Goal: Task Accomplishment & Management: Complete application form

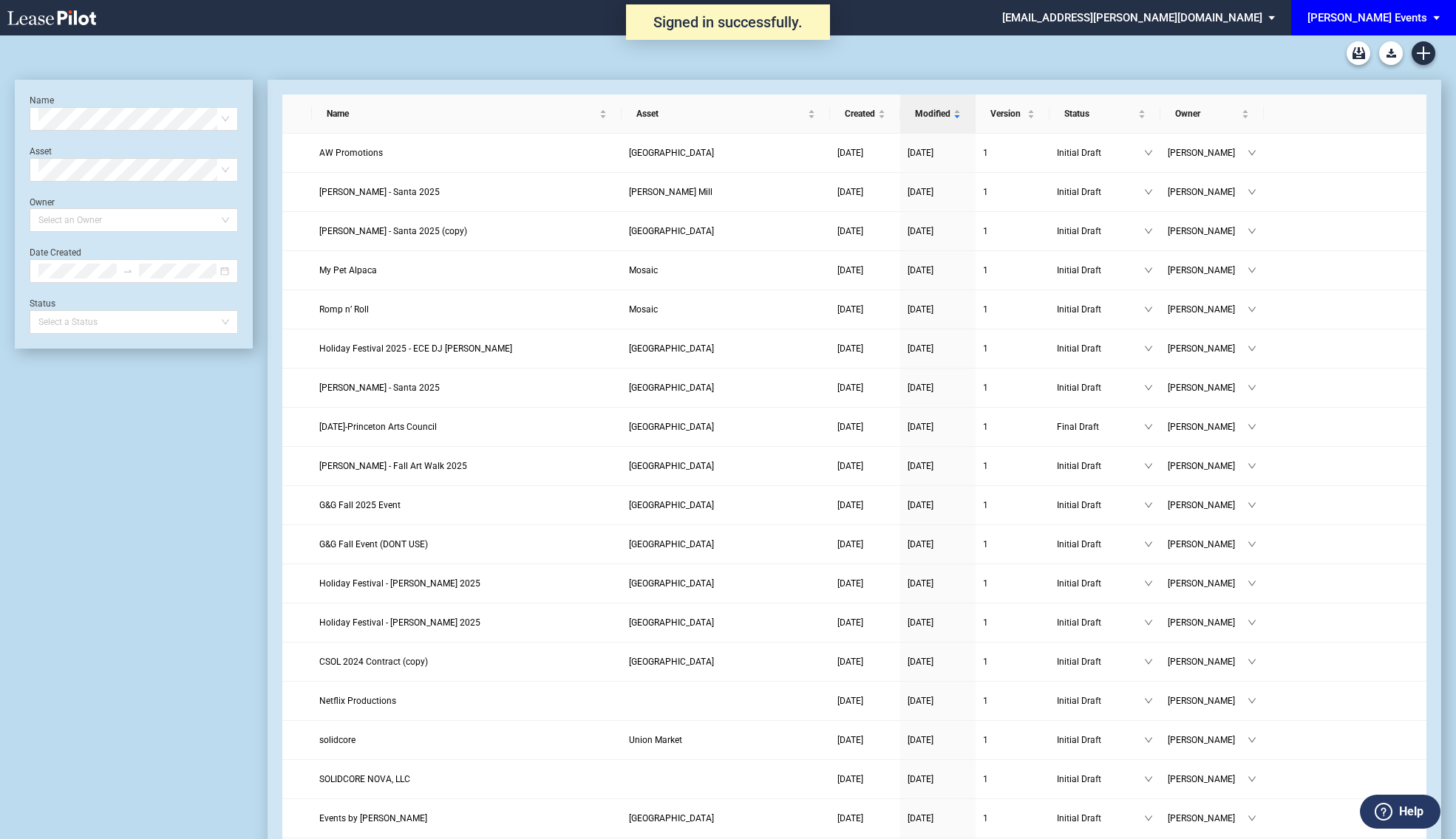
click at [1384, 24] on div "[PERSON_NAME] Events" at bounding box center [1367, 18] width 120 height 14
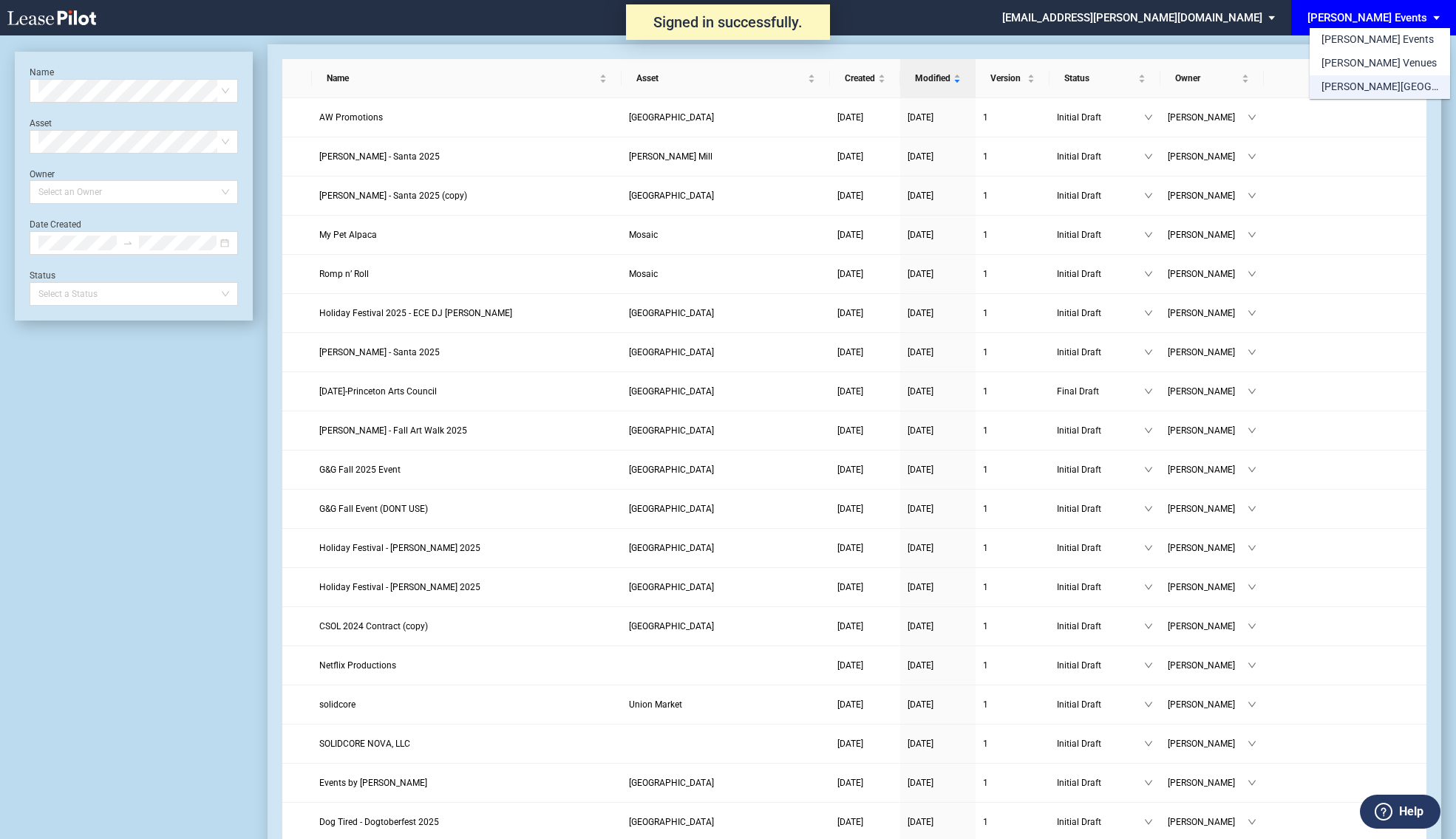
click at [1378, 84] on div "[PERSON_NAME][GEOGRAPHIC_DATA] Consents" at bounding box center [1379, 87] width 117 height 14
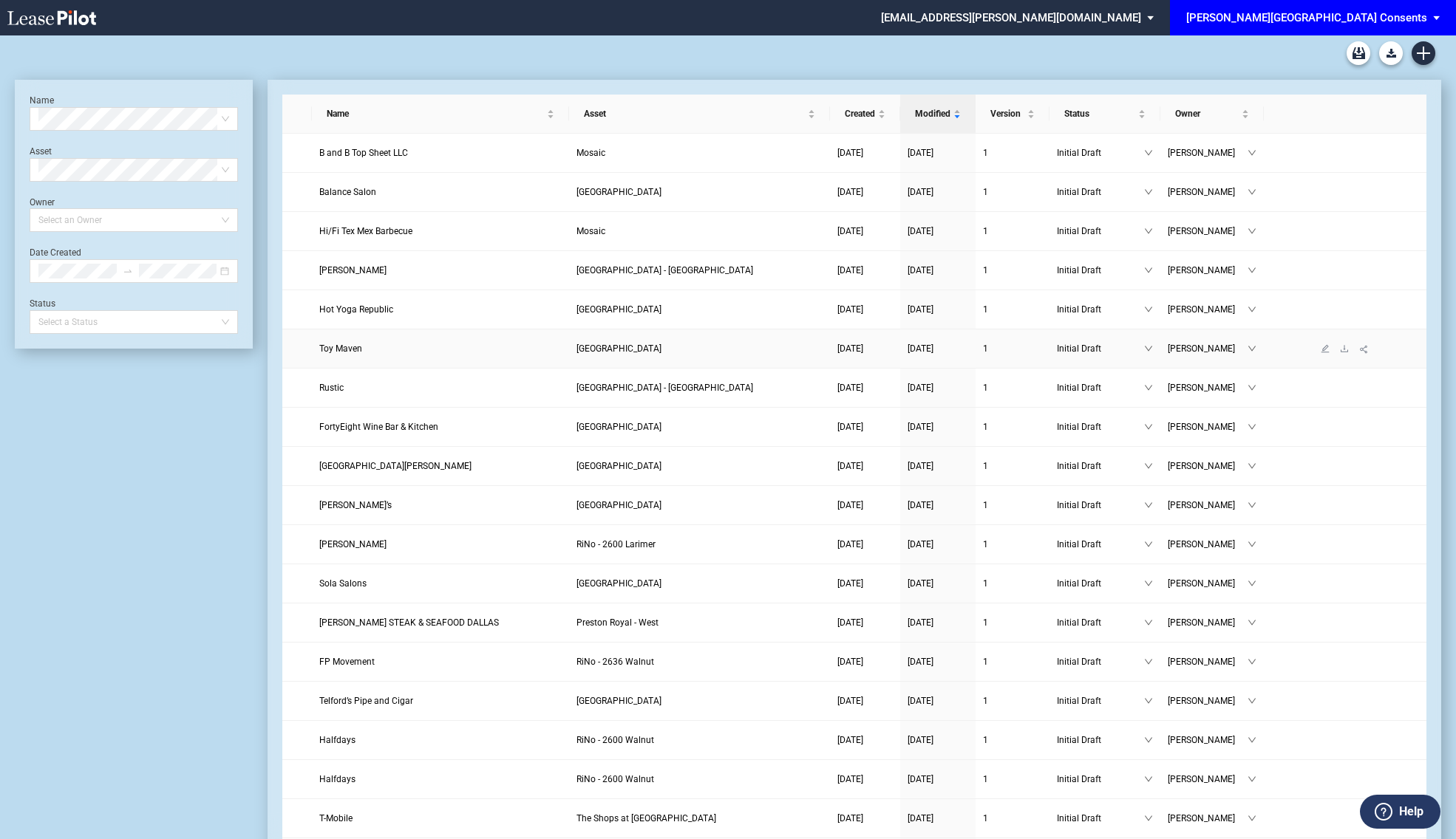
scroll to position [706, 0]
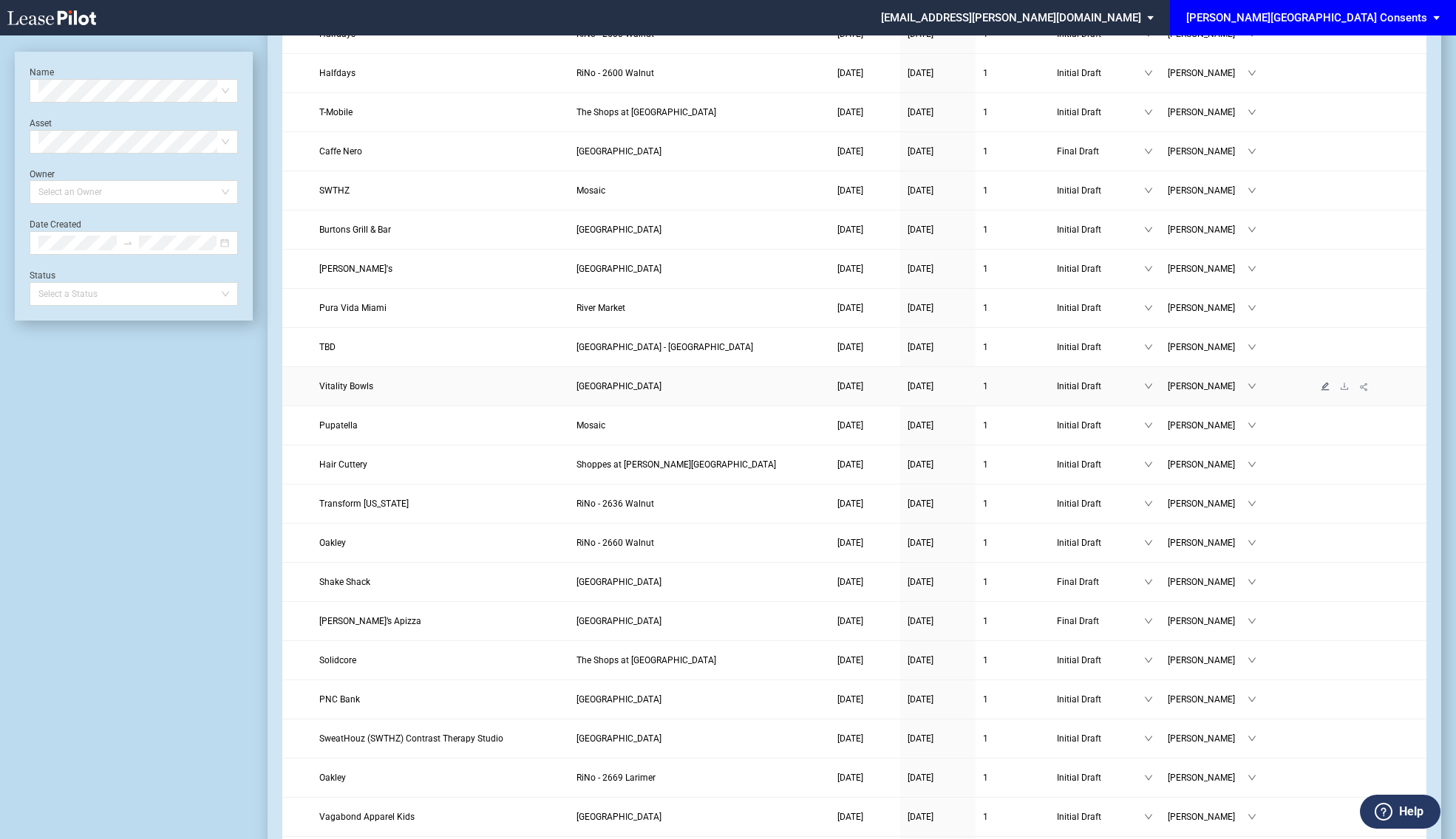
click at [1325, 391] on icon "edit" at bounding box center [1325, 386] width 9 height 9
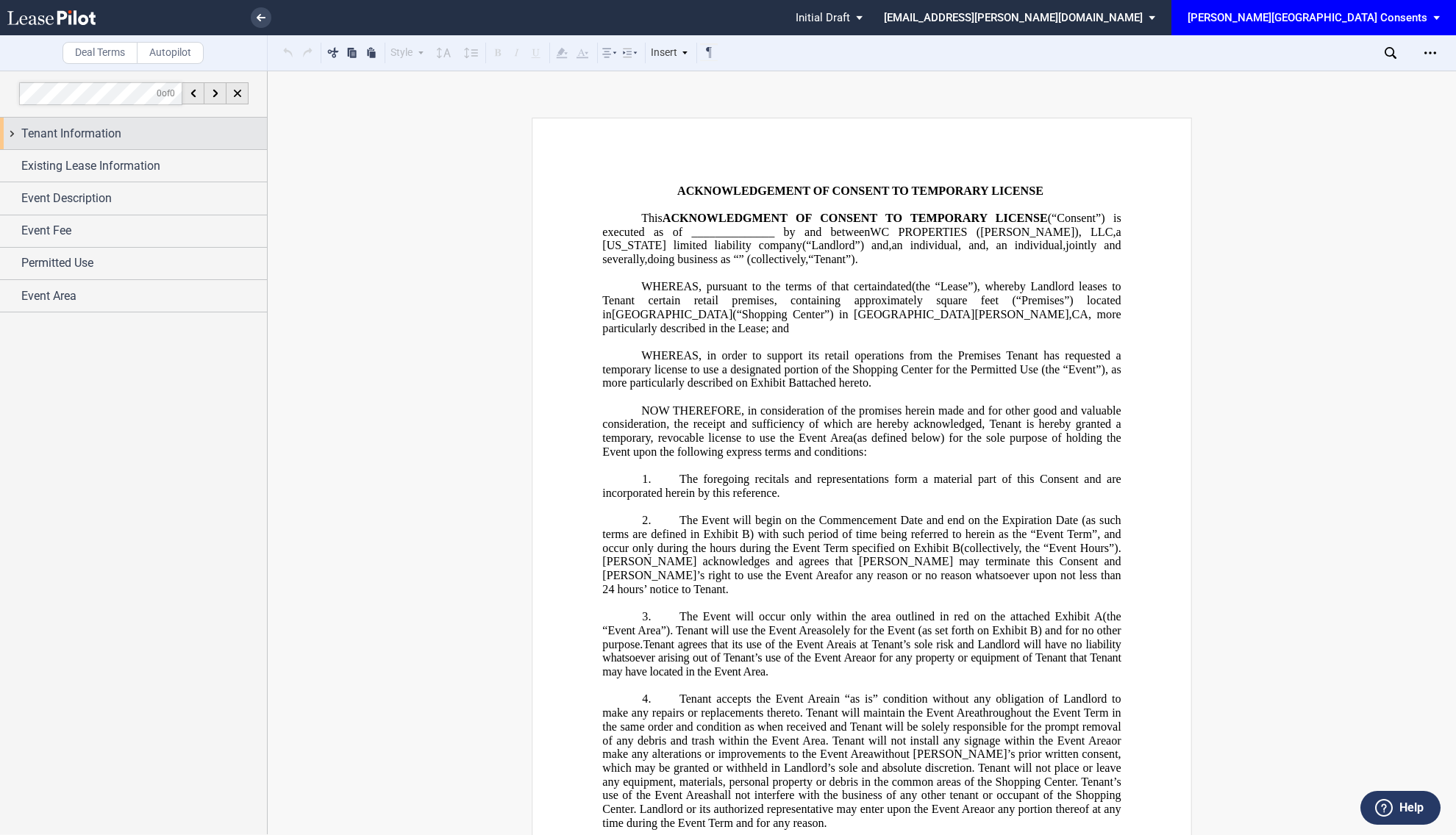
click at [155, 135] on div "Tenant Information" at bounding box center [144, 134] width 245 height 18
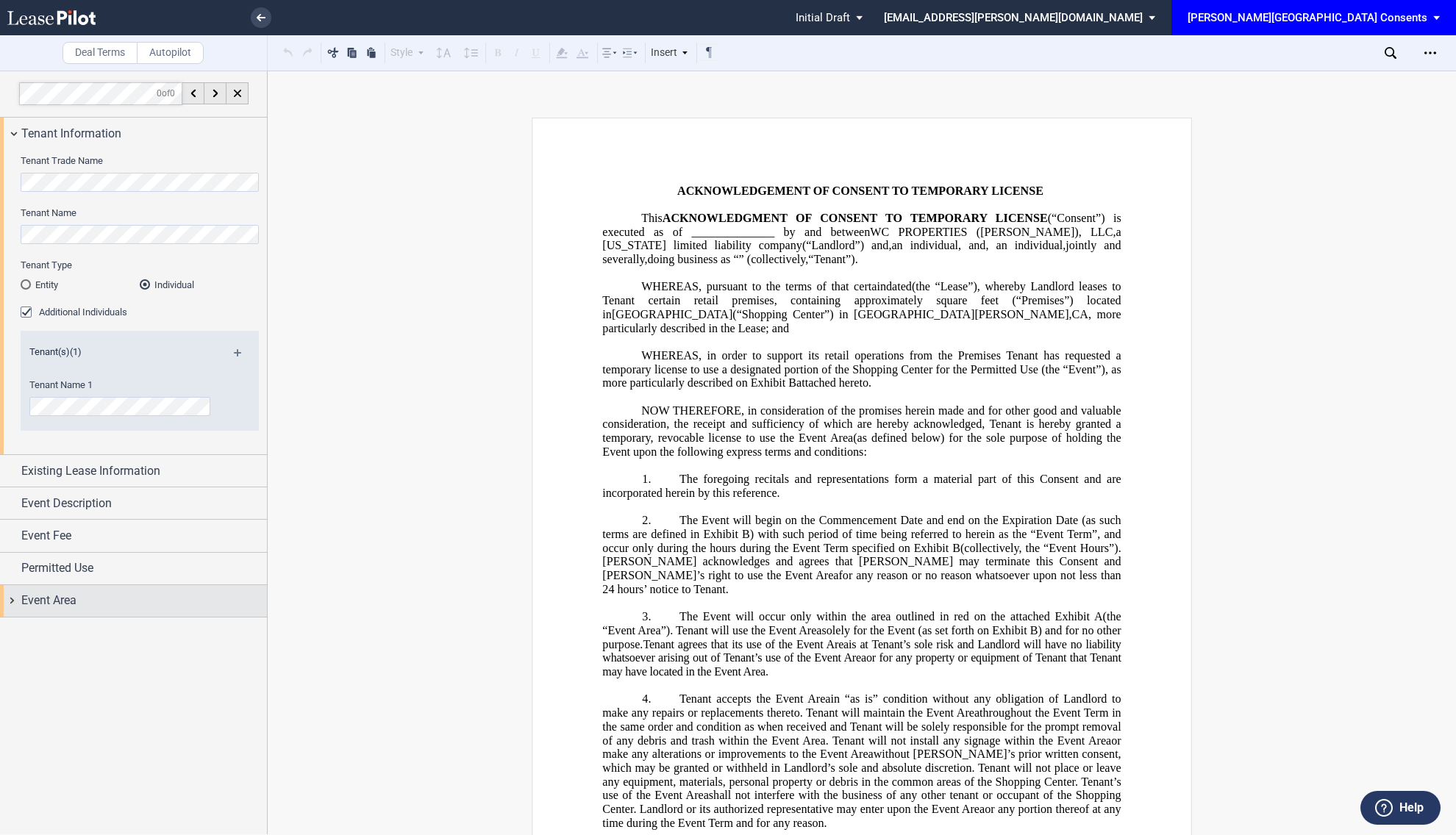
click at [135, 586] on div "Event Area" at bounding box center [133, 601] width 266 height 31
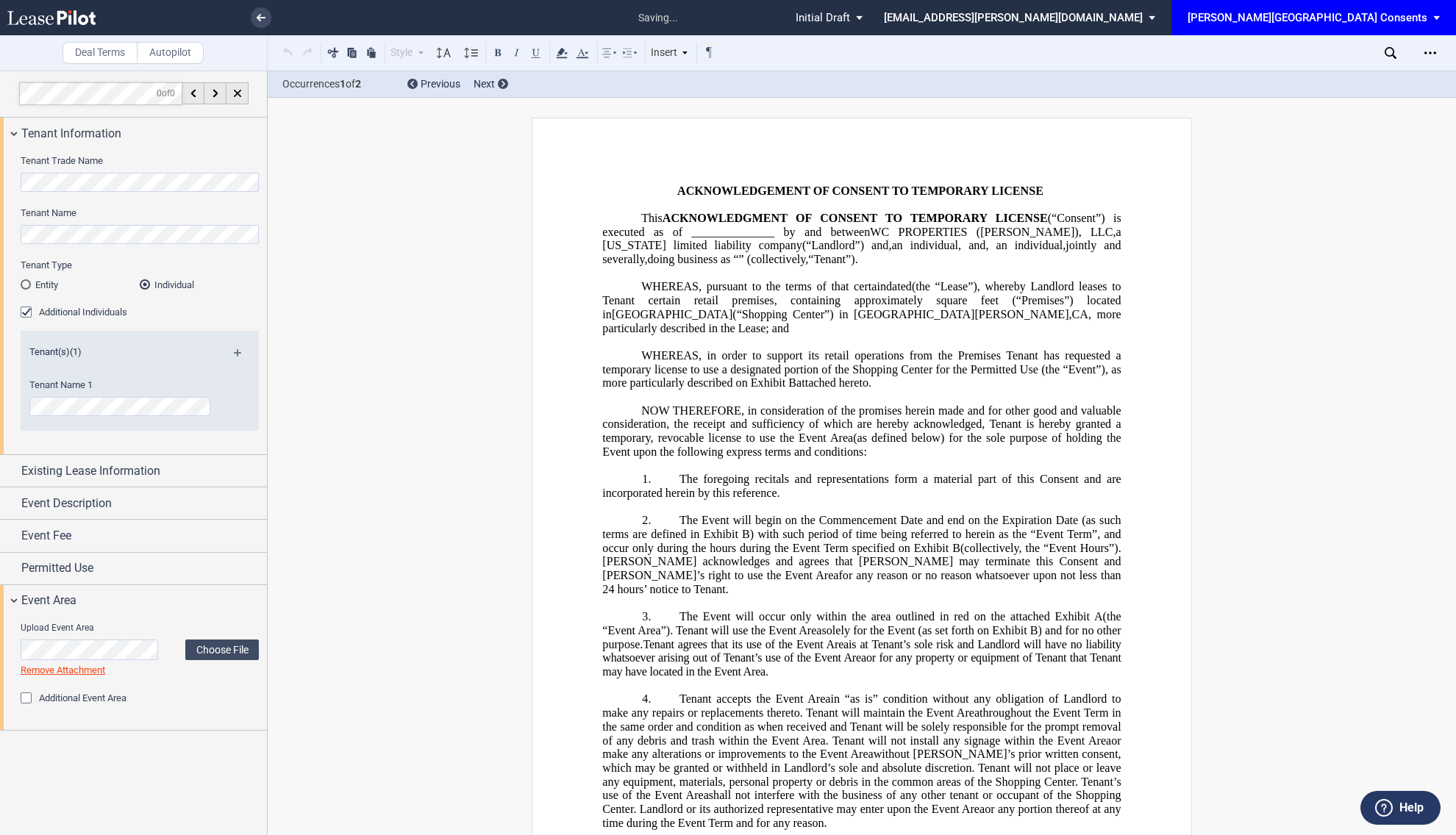
click at [26, 311] on div "Additional Individuals" at bounding box center [27, 313] width 14 height 14
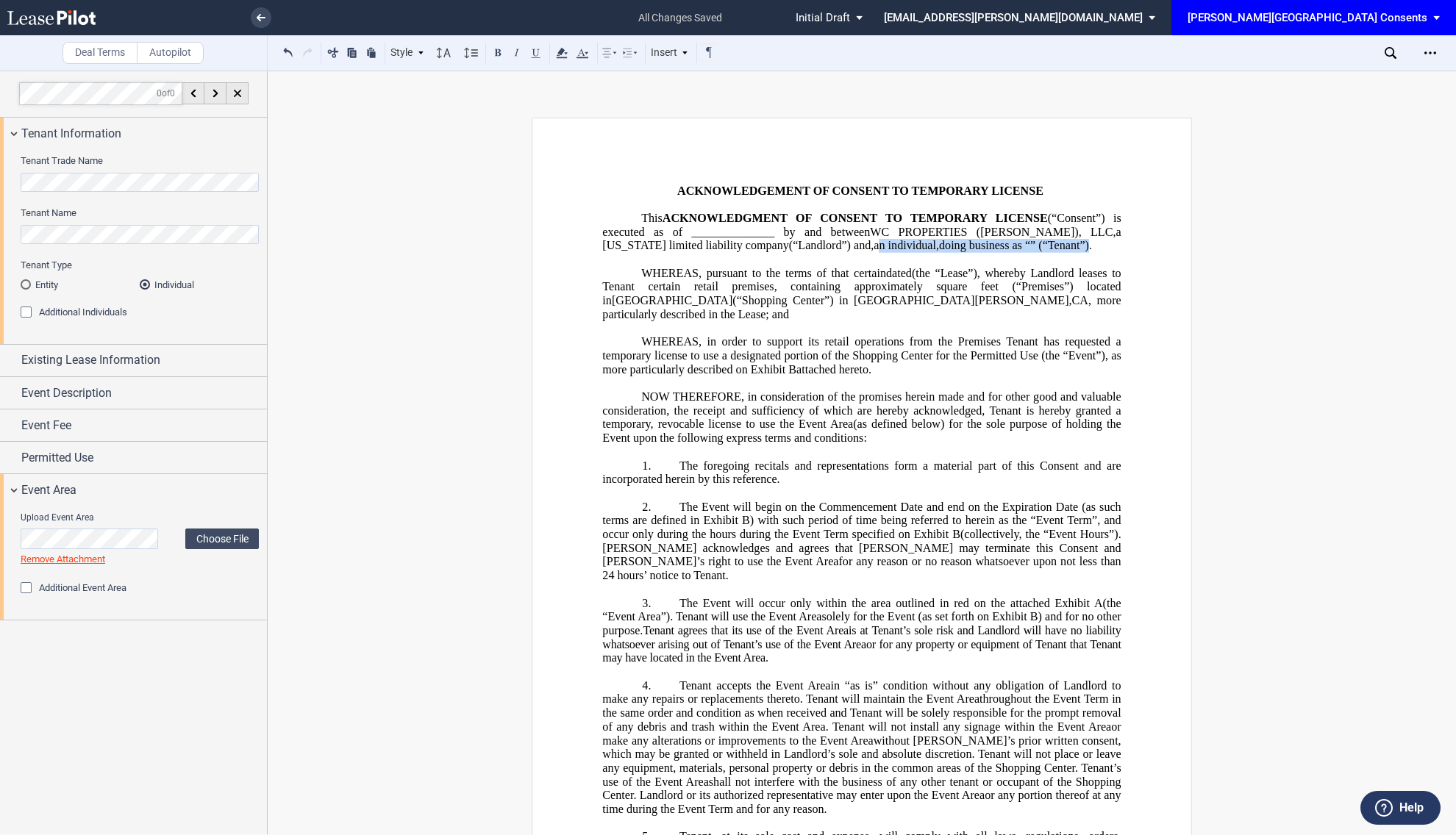
drag, startPoint x: 1015, startPoint y: 245, endPoint x: 787, endPoint y: 261, distance: 228.6
click at [787, 253] on p "This ACKNOWLEDGMENT OF CONSENT TO TEMPORARY LICENSE (“Consent”) is executed as …" at bounding box center [861, 232] width 519 height 41
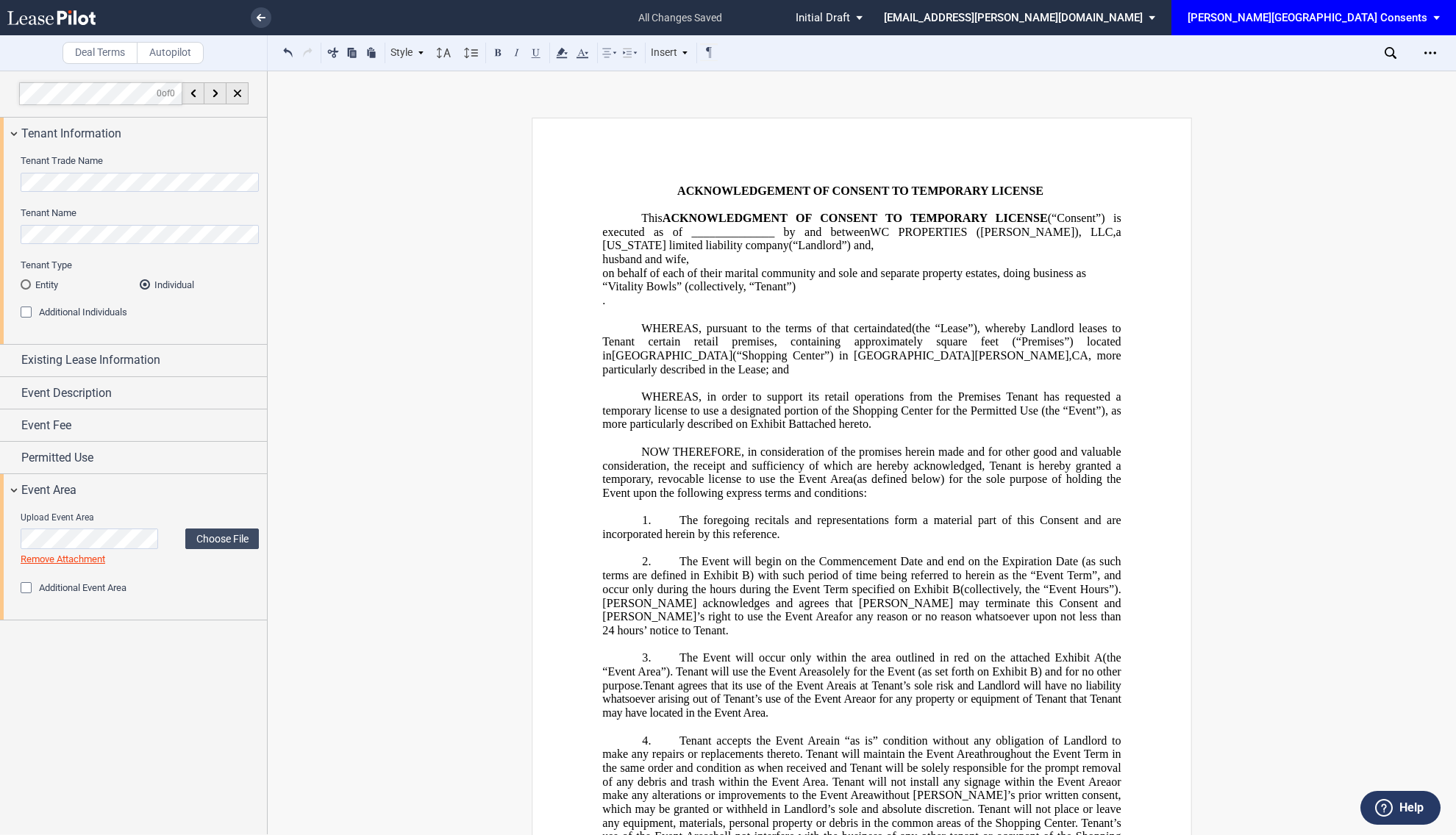
click at [603, 275] on p "on behalf of each of their marital community and sole and separate property est…" at bounding box center [861, 273] width 519 height 14
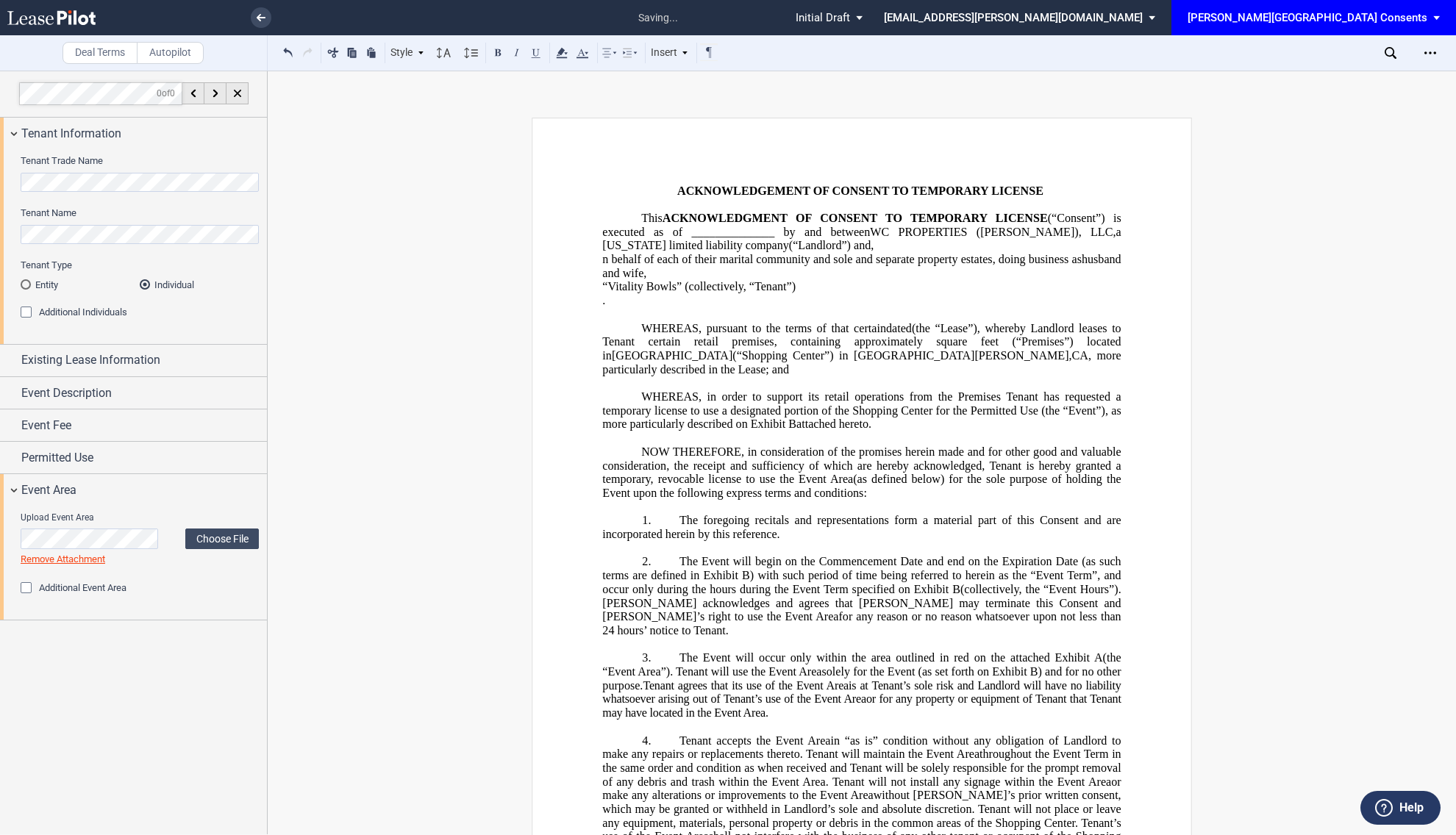
click at [602, 283] on p "“Vitality Bowls” (collectively, “Tenant”)" at bounding box center [861, 287] width 519 height 14
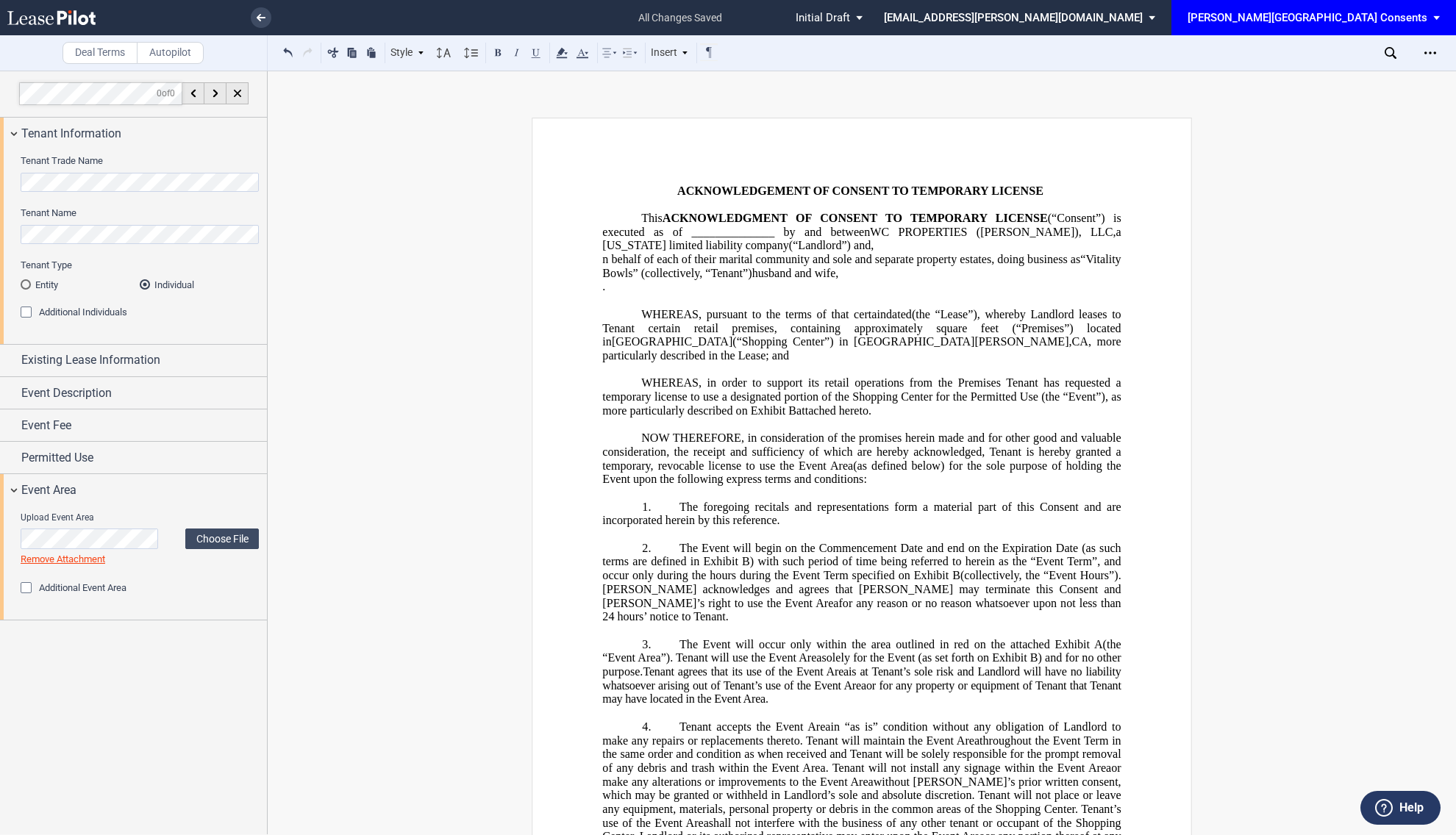
click at [633, 294] on p "This ACKNOWLEDGMENT OF CONSENT TO TEMPORARY LICENSE (“Consent”) is executed as …" at bounding box center [861, 252] width 519 height 82
click at [602, 260] on p "n behalf of each of their marital community and sole and separate property esta…" at bounding box center [861, 266] width 519 height 27
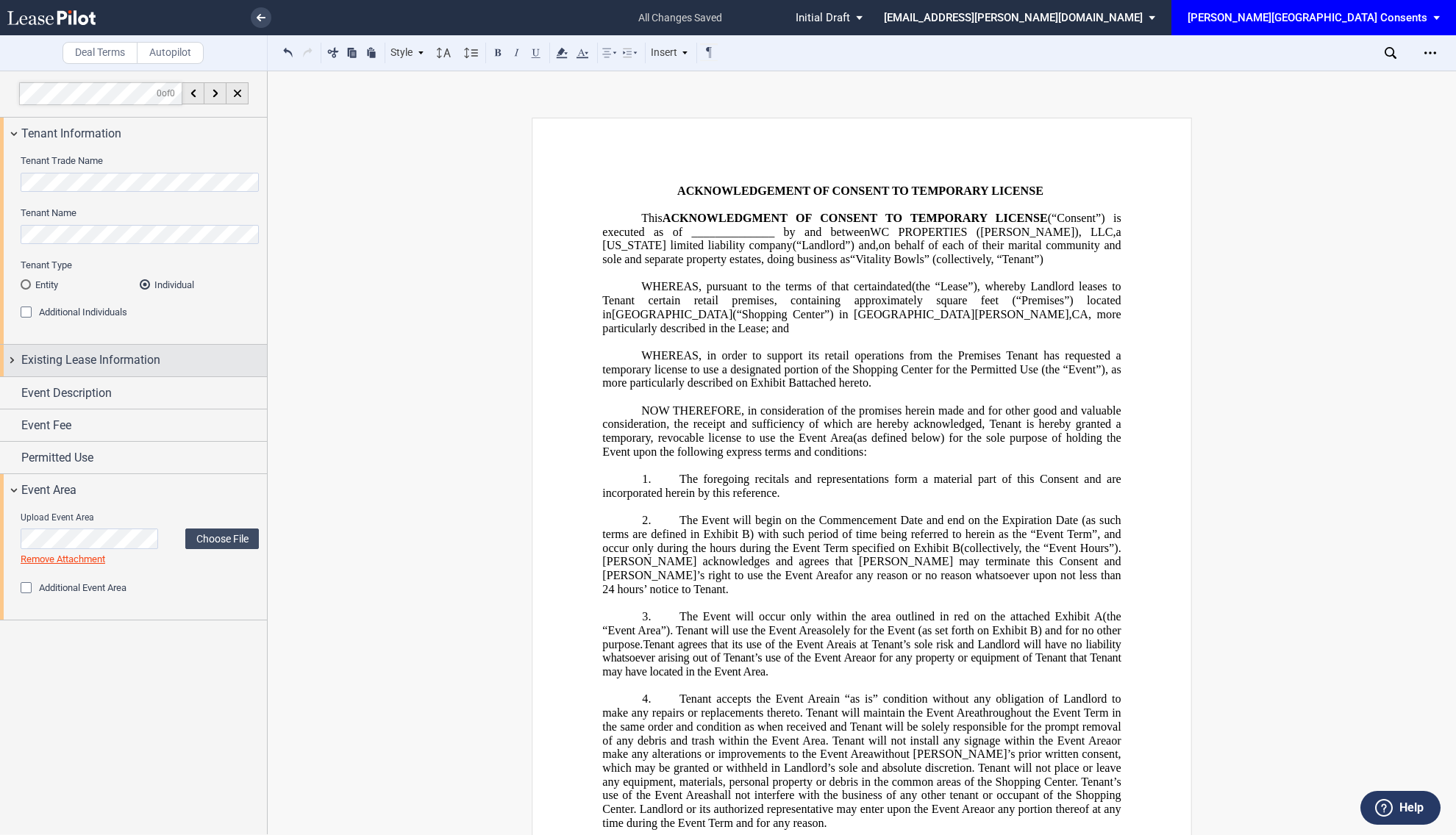
click at [122, 355] on span "Existing Lease Information" at bounding box center [91, 360] width 139 height 18
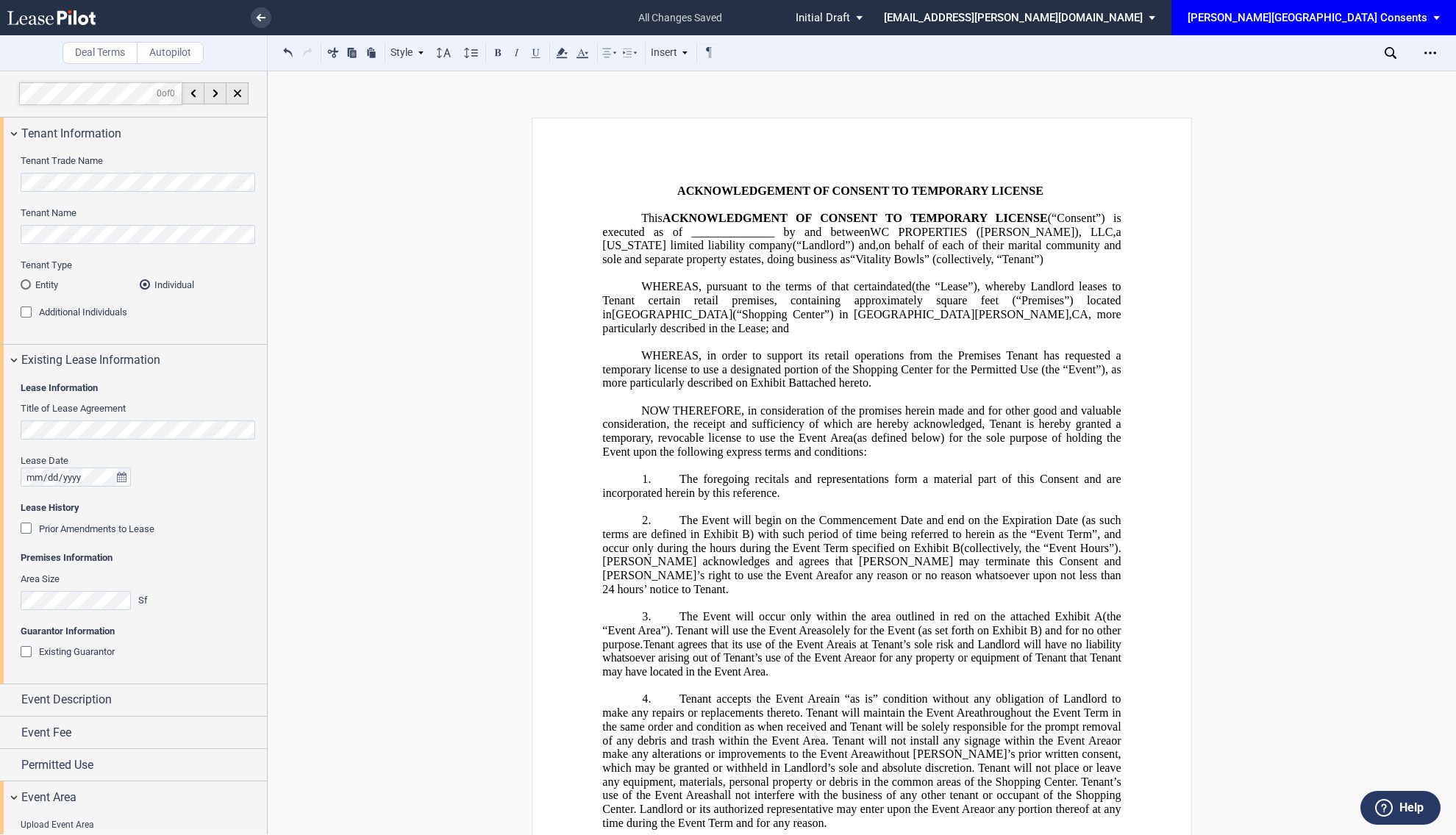
scroll to position [94, 0]
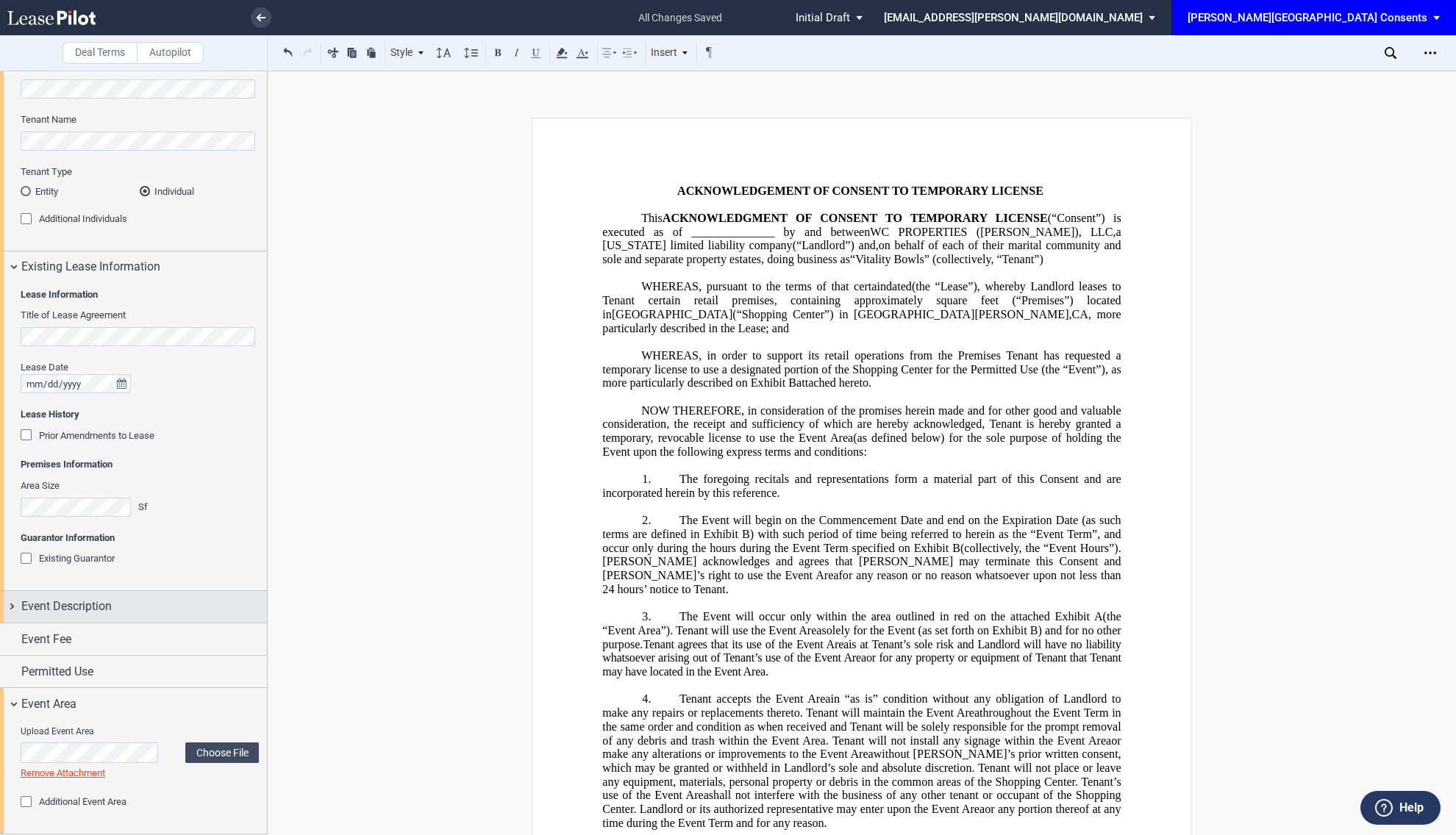
click at [148, 609] on div "Event Description" at bounding box center [144, 606] width 245 height 18
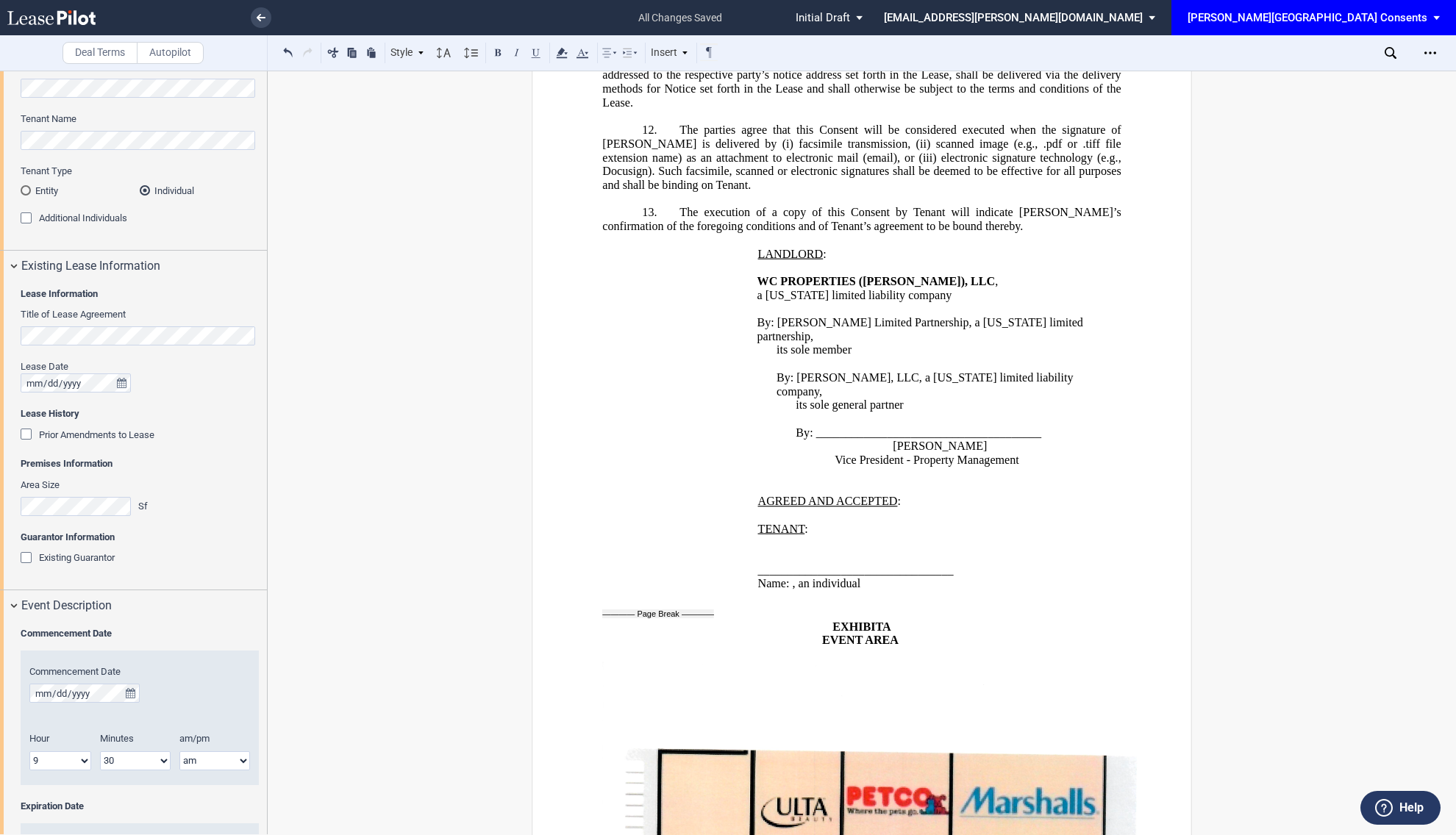
scroll to position [1445, 0]
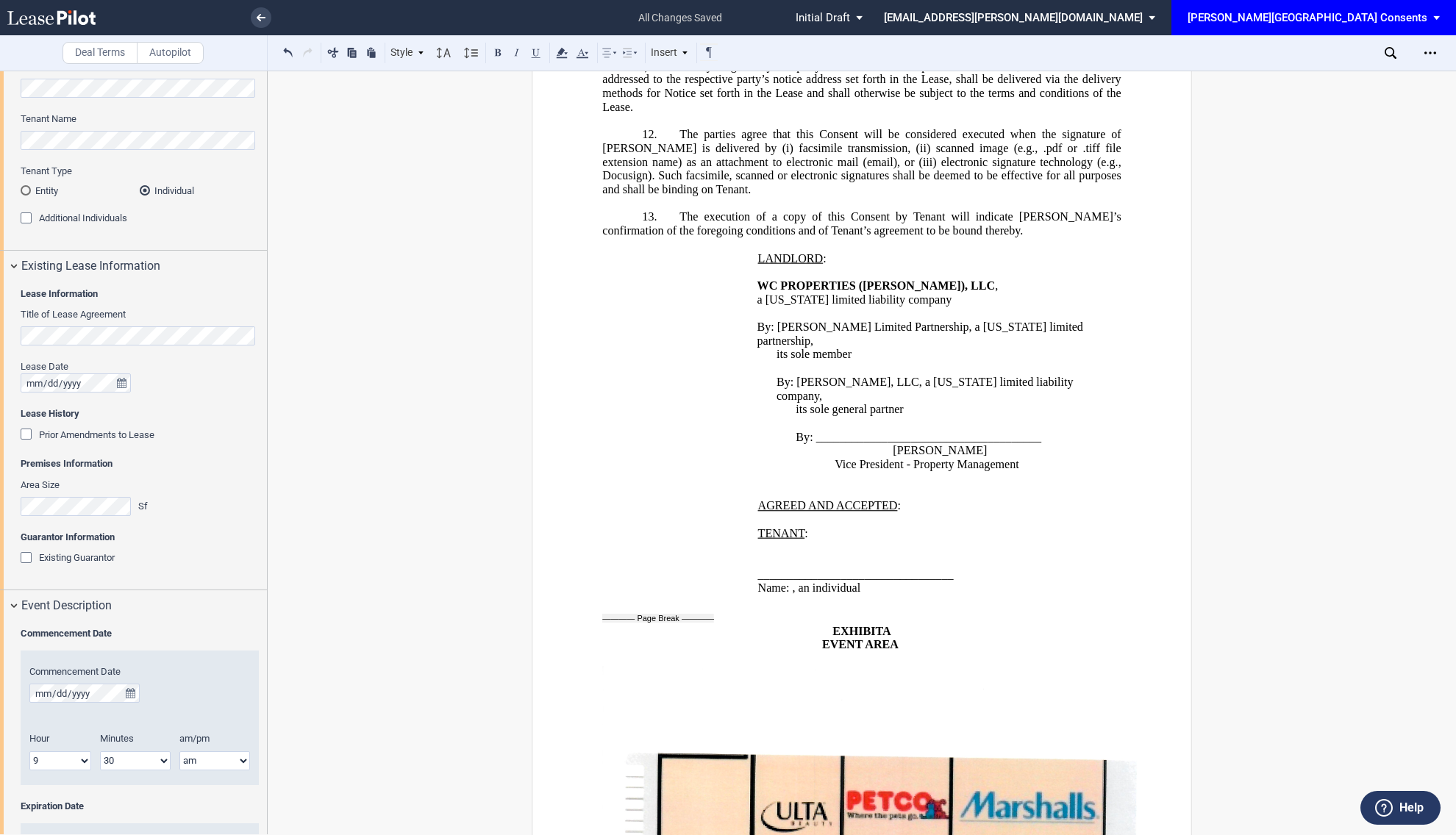
click at [923, 554] on p "﻿" at bounding box center [861, 547] width 519 height 14
click at [897, 541] on p "TENANT :" at bounding box center [939, 533] width 363 height 14
click at [775, 540] on span "TENANT" at bounding box center [782, 533] width 47 height 14
click at [809, 541] on p "TENANT :" at bounding box center [939, 533] width 363 height 14
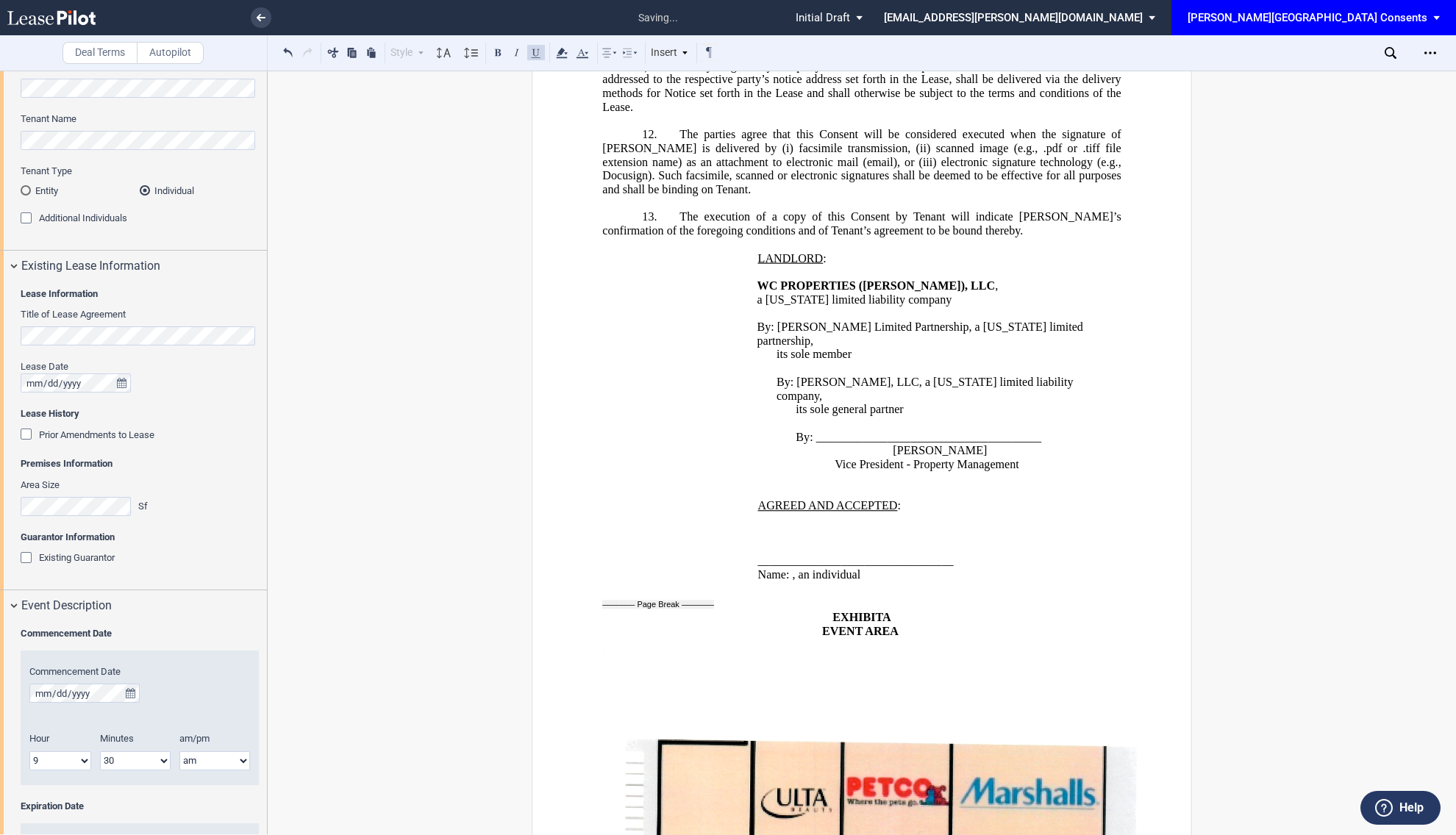
click at [897, 513] on span ":" at bounding box center [898, 506] width 3 height 14
click at [1007, 514] on p "AGREED AND ACCEPTED BY TENANT :" at bounding box center [939, 506] width 363 height 14
click at [993, 514] on p "AGREED AND ACCEPTED BY TENANT :" at bounding box center [939, 506] width 363 height 14
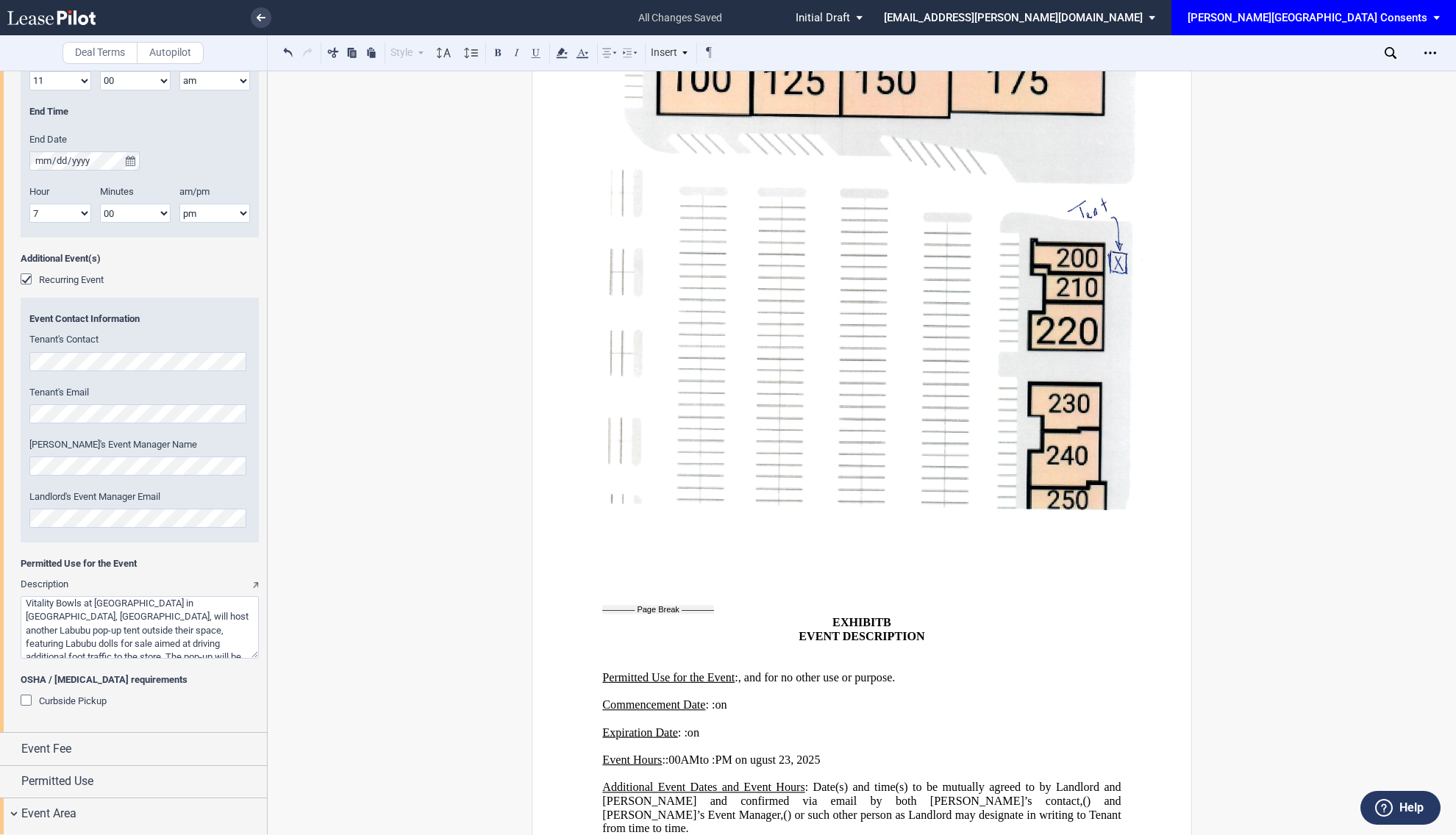
scroll to position [1140, 0]
click at [176, 618] on textarea "Description" at bounding box center [140, 624] width 239 height 63
paste textarea "unday, October 5th, and Sunday, November 2nd, 2025, from 11:00 AM to 7:00 PM. T…"
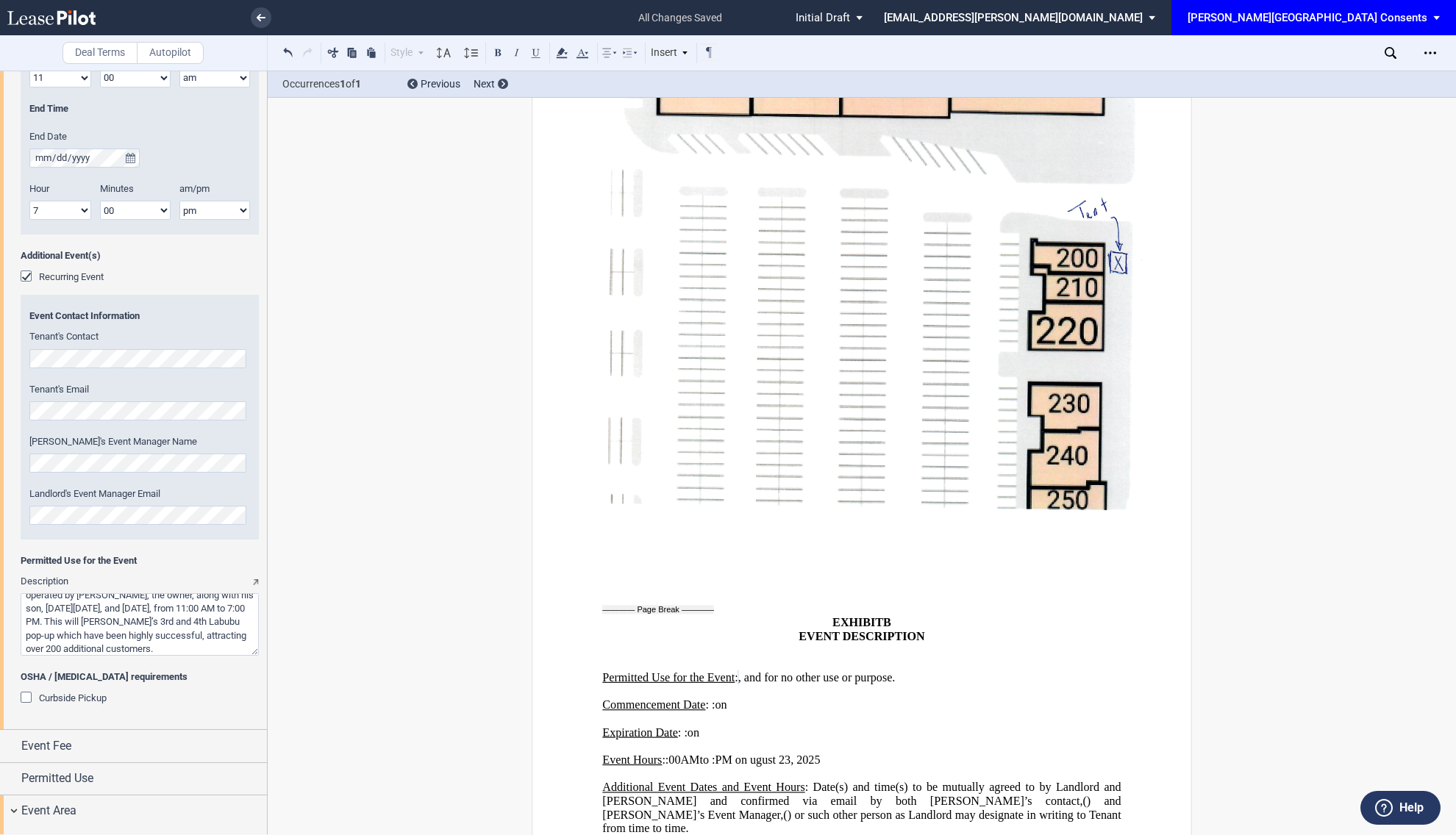
scroll to position [2412, 0]
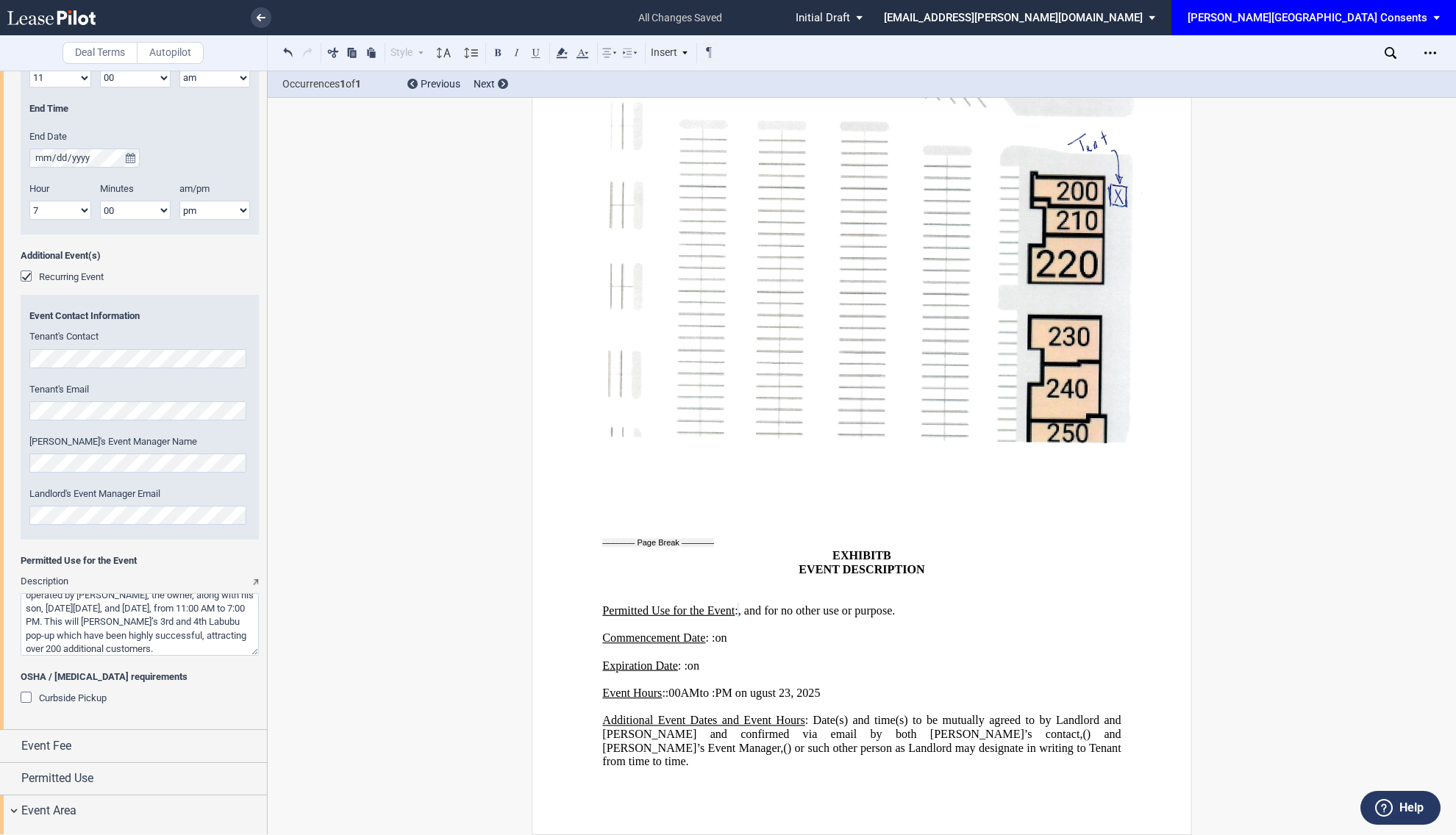
type textarea "Vitality Bowls at Village Oaks in San Jose, CA, will host another Labubu pop-up…"
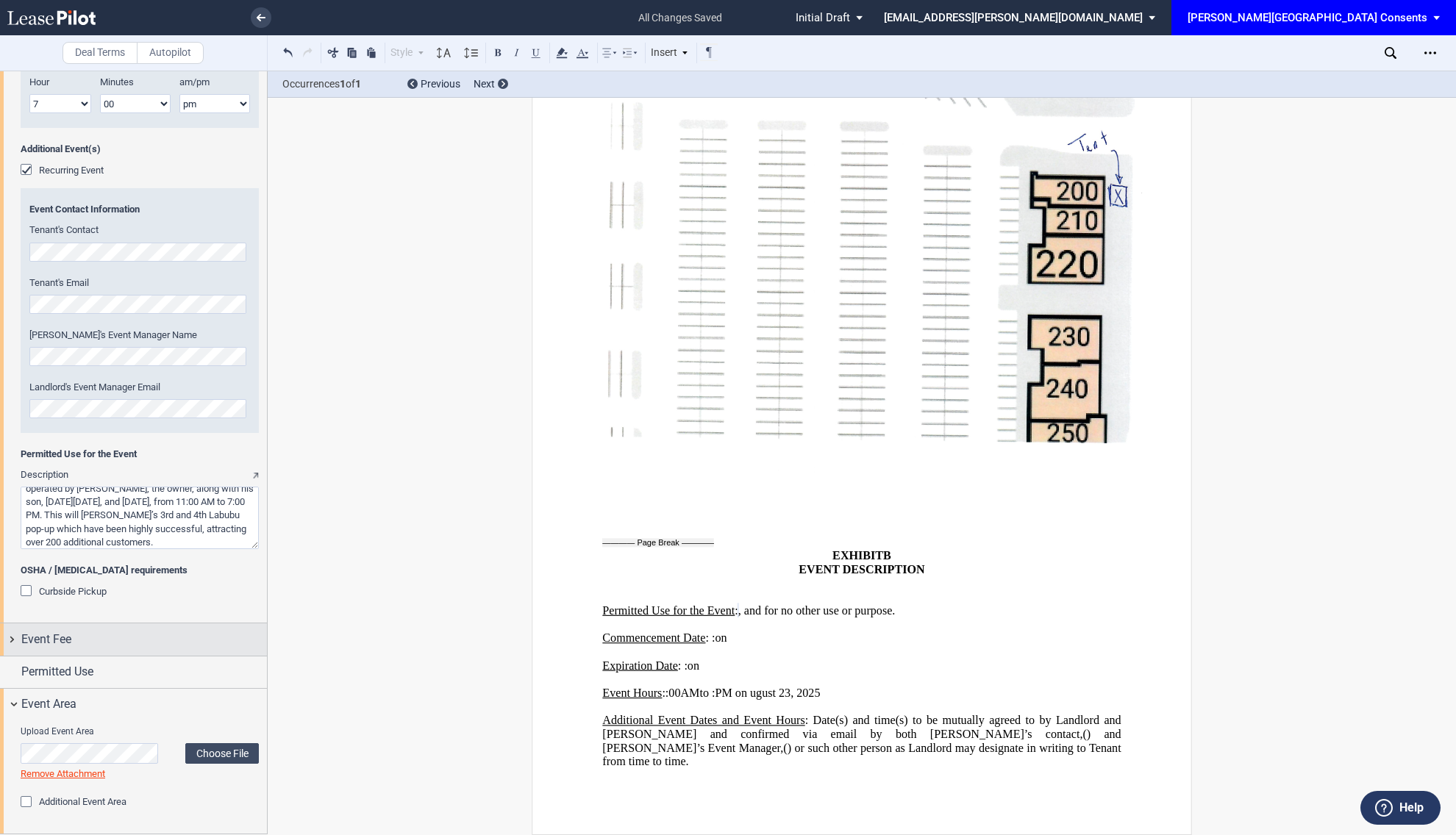
click at [118, 640] on div "Event Fee" at bounding box center [144, 640] width 245 height 18
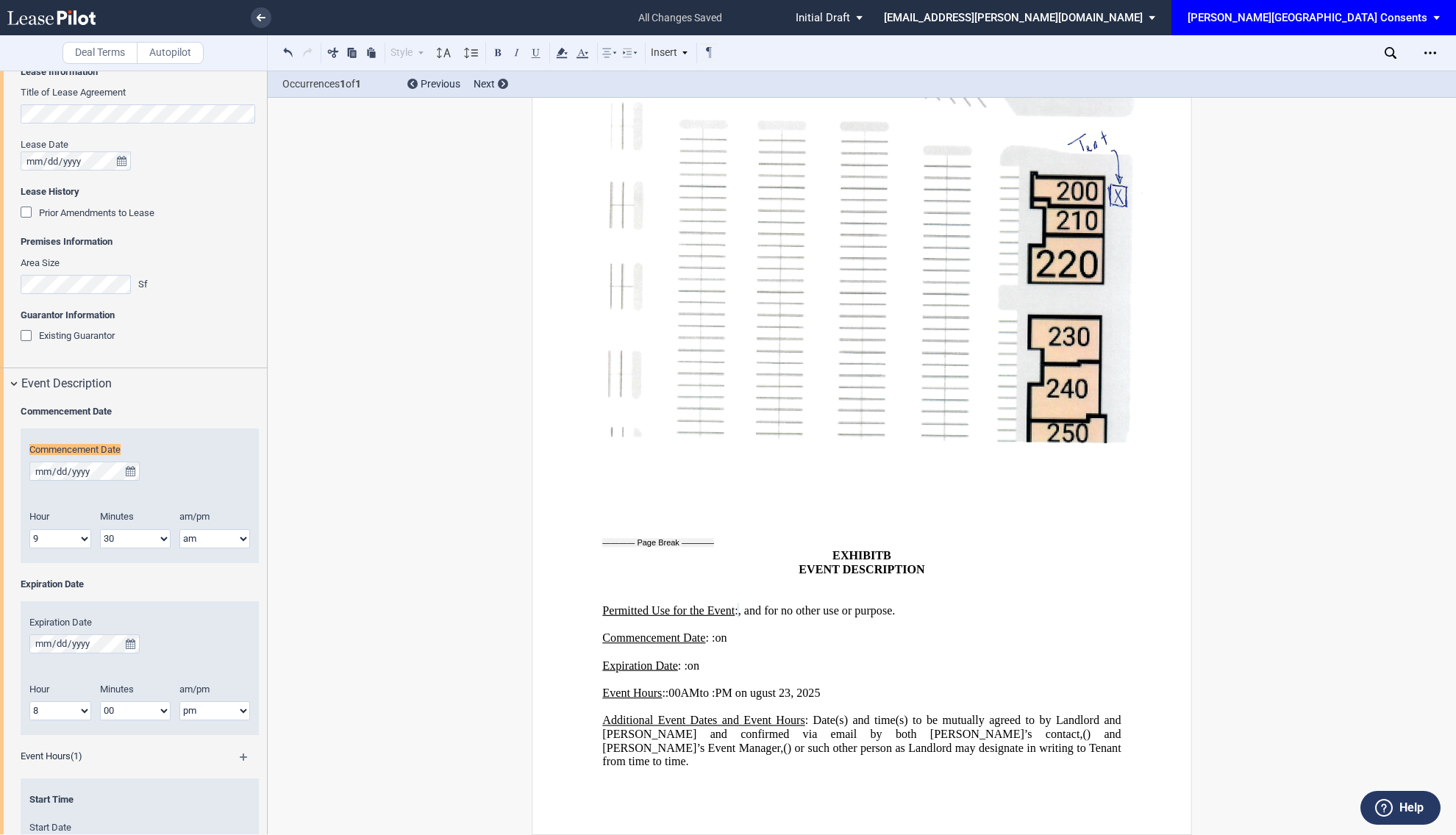
scroll to position [313, 0]
click at [129, 473] on icon "true" at bounding box center [130, 474] width 9 height 10
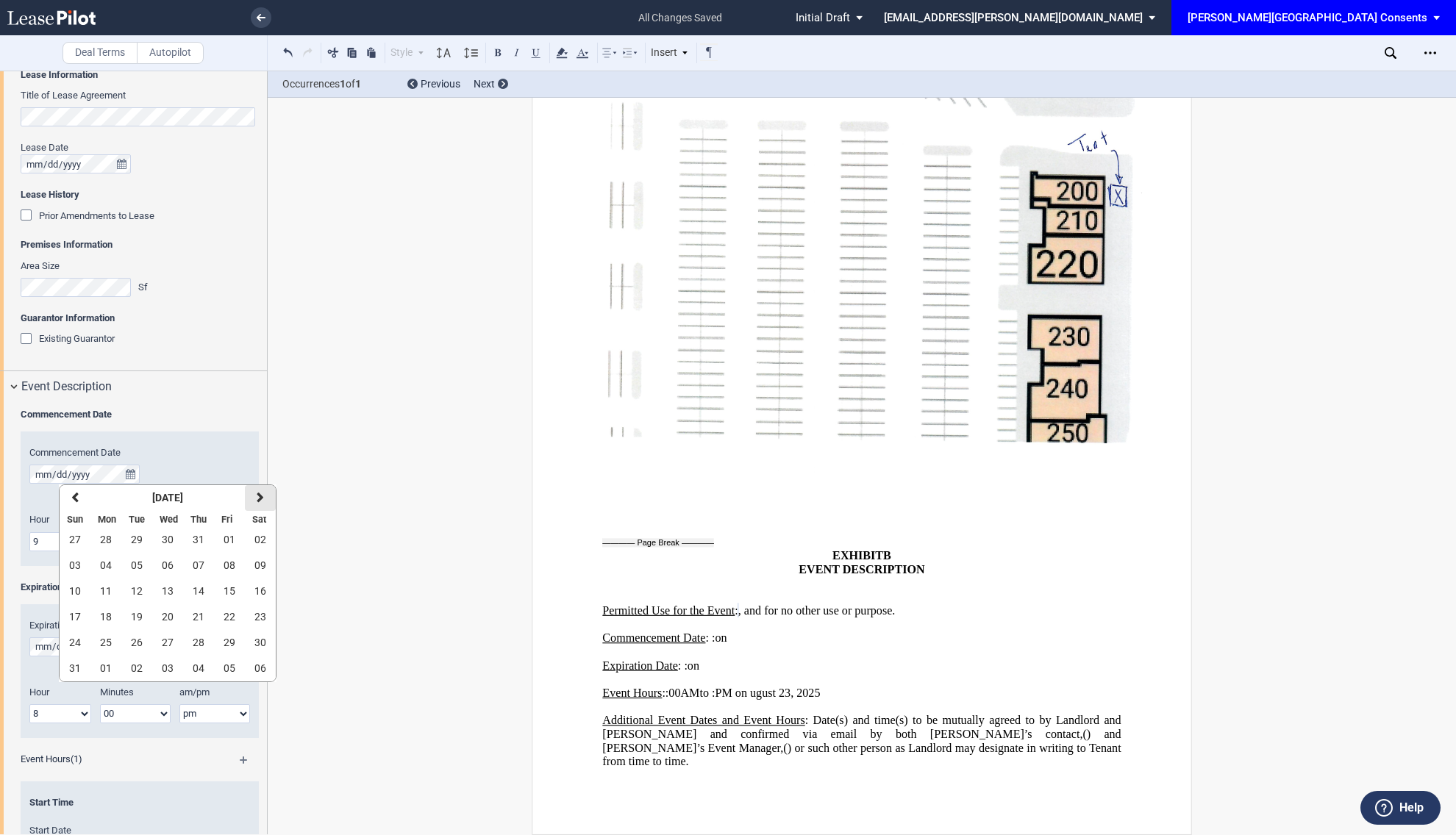
click at [262, 487] on button "next" at bounding box center [260, 498] width 30 height 25
click at [228, 539] on span "05" at bounding box center [229, 540] width 12 height 12
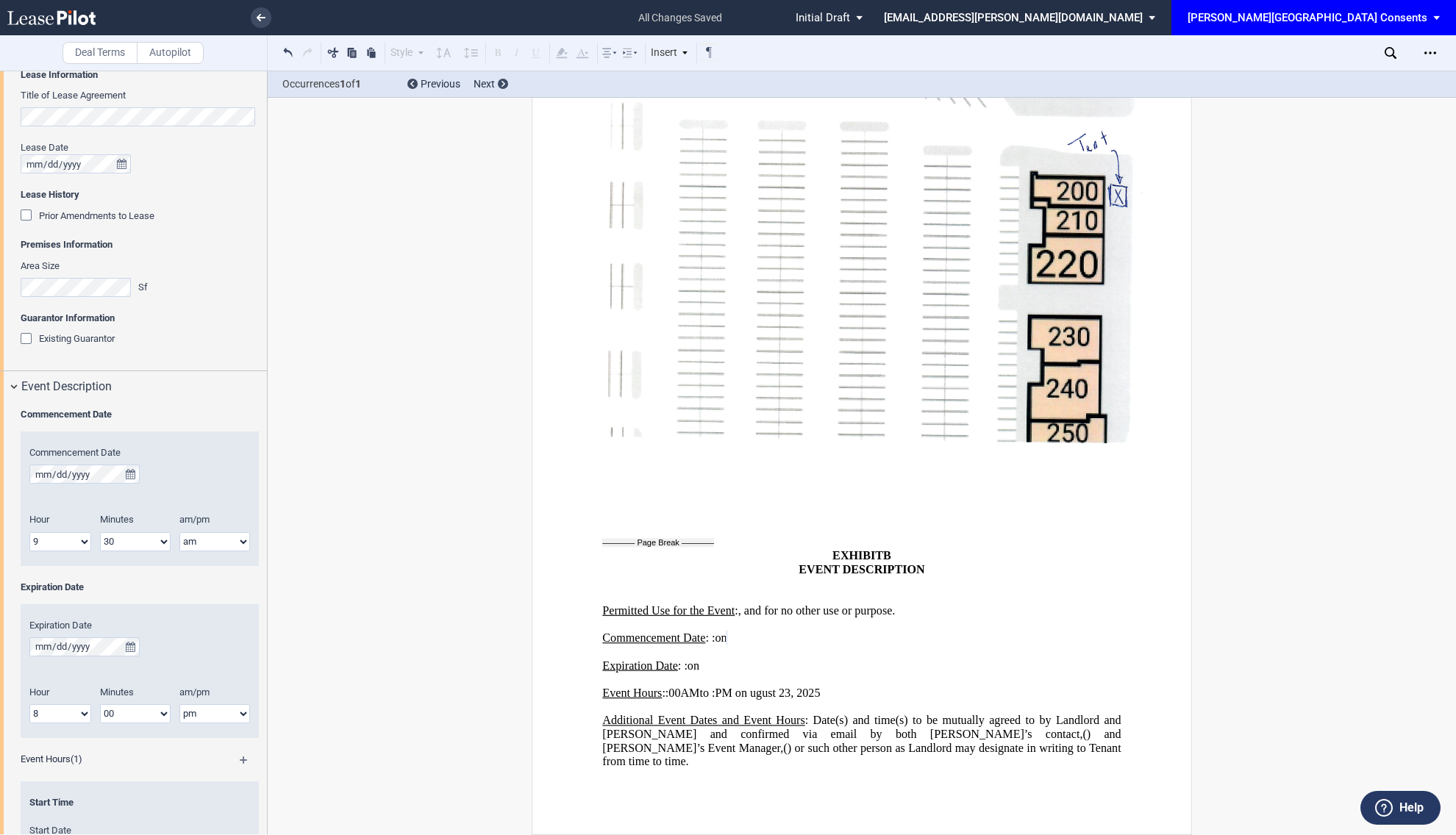
scroll to position [364, 0]
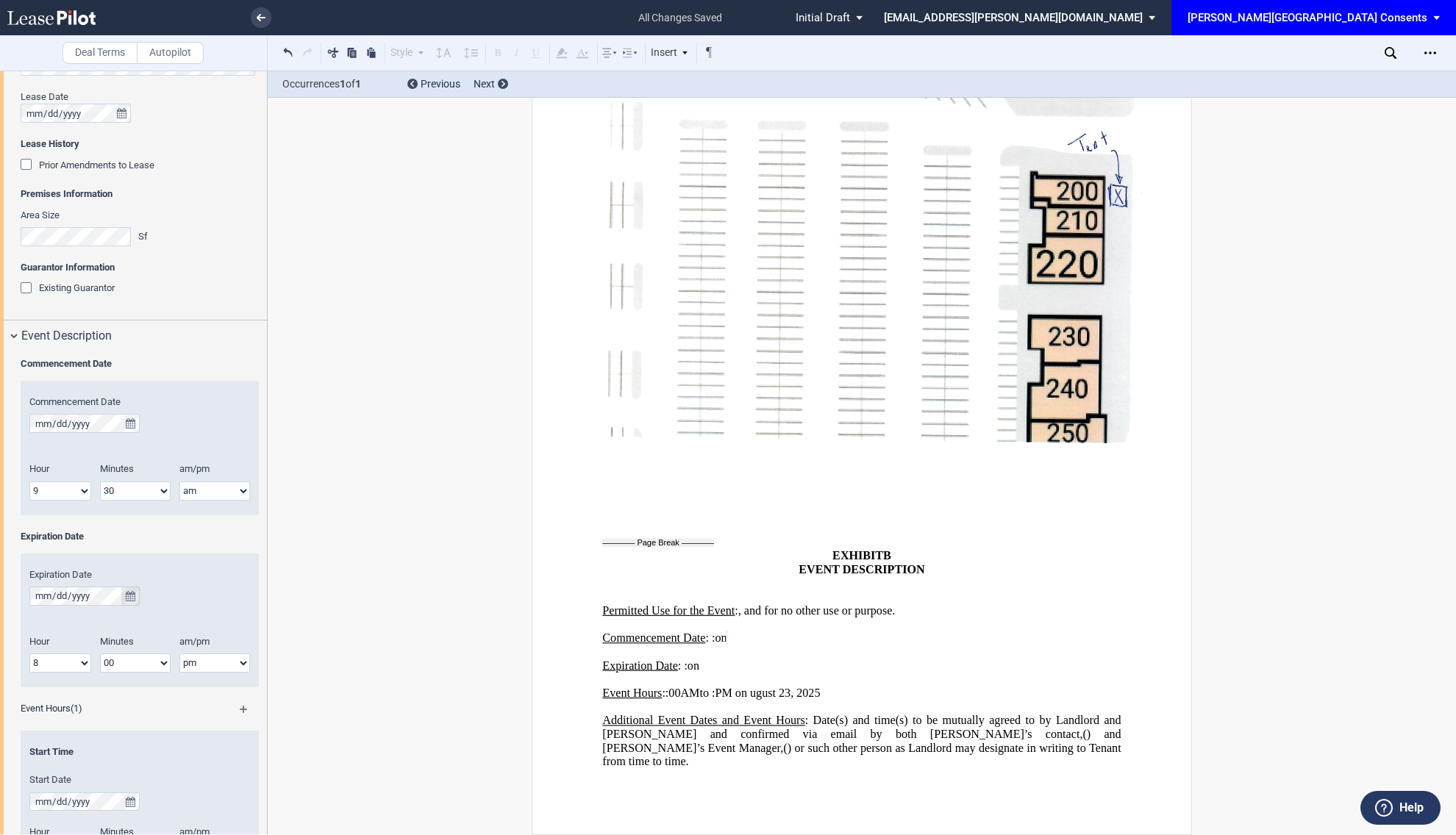
click at [136, 597] on button "true" at bounding box center [130, 596] width 19 height 19
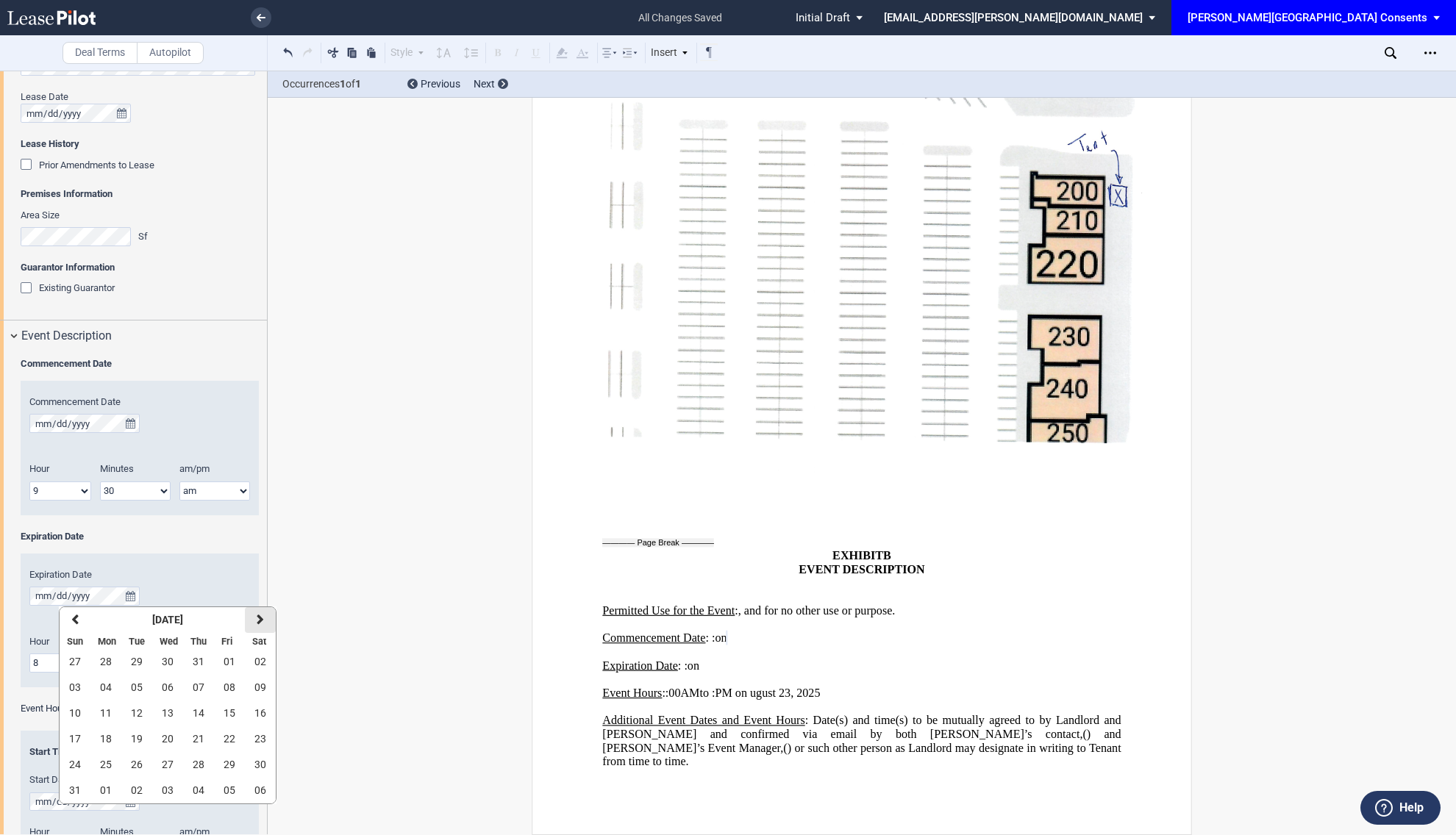
click at [256, 618] on icon "button" at bounding box center [260, 620] width 8 height 12
click at [259, 629] on button "next" at bounding box center [260, 620] width 30 height 25
click at [87, 684] on button "05" at bounding box center [74, 688] width 30 height 25
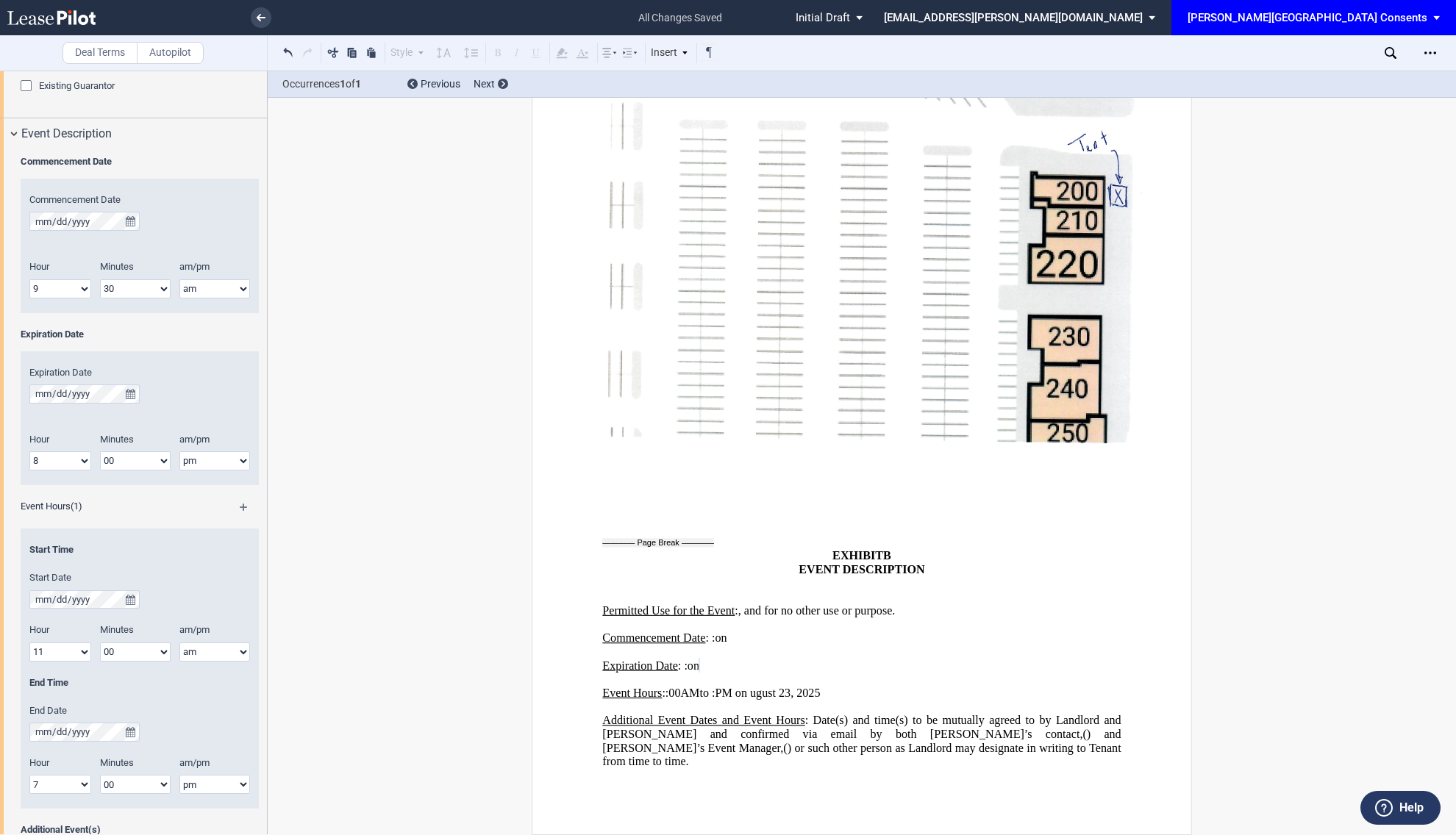
scroll to position [656, 0]
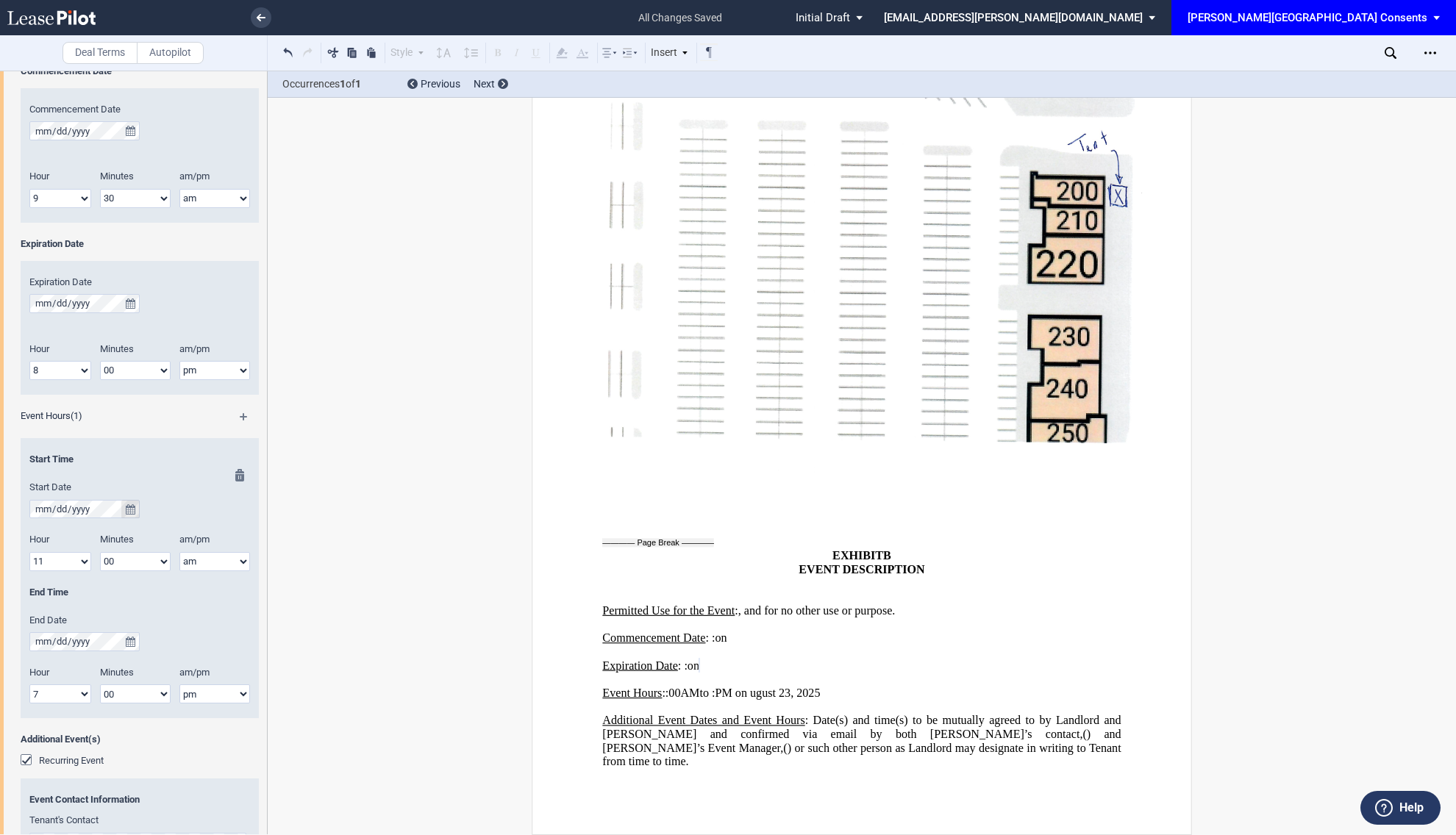
click at [132, 504] on icon "true" at bounding box center [130, 509] width 9 height 10
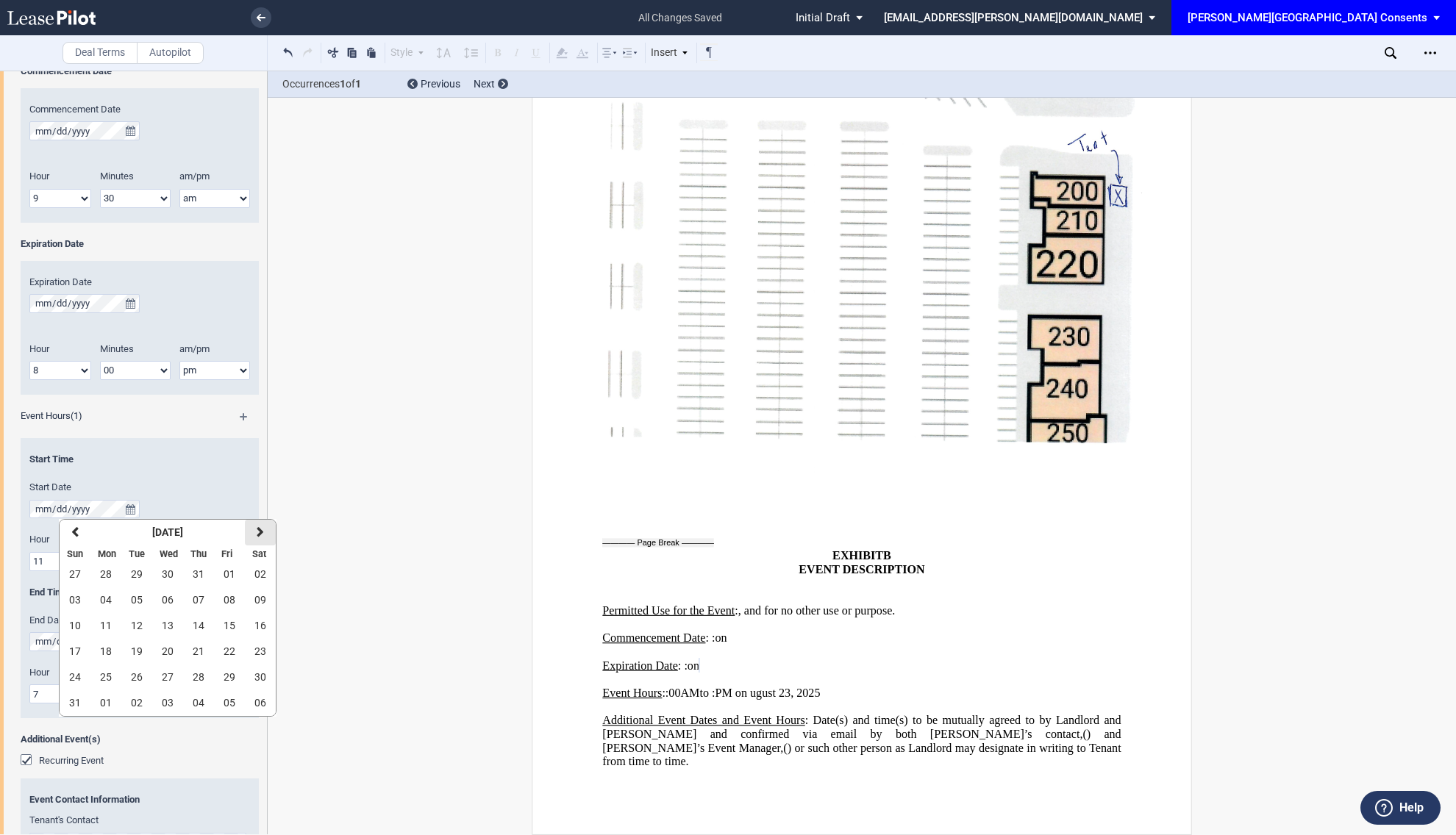
click at [256, 530] on icon "button" at bounding box center [260, 532] width 8 height 12
click at [261, 530] on icon "button" at bounding box center [260, 532] width 8 height 12
click at [76, 597] on span "05" at bounding box center [75, 600] width 12 height 12
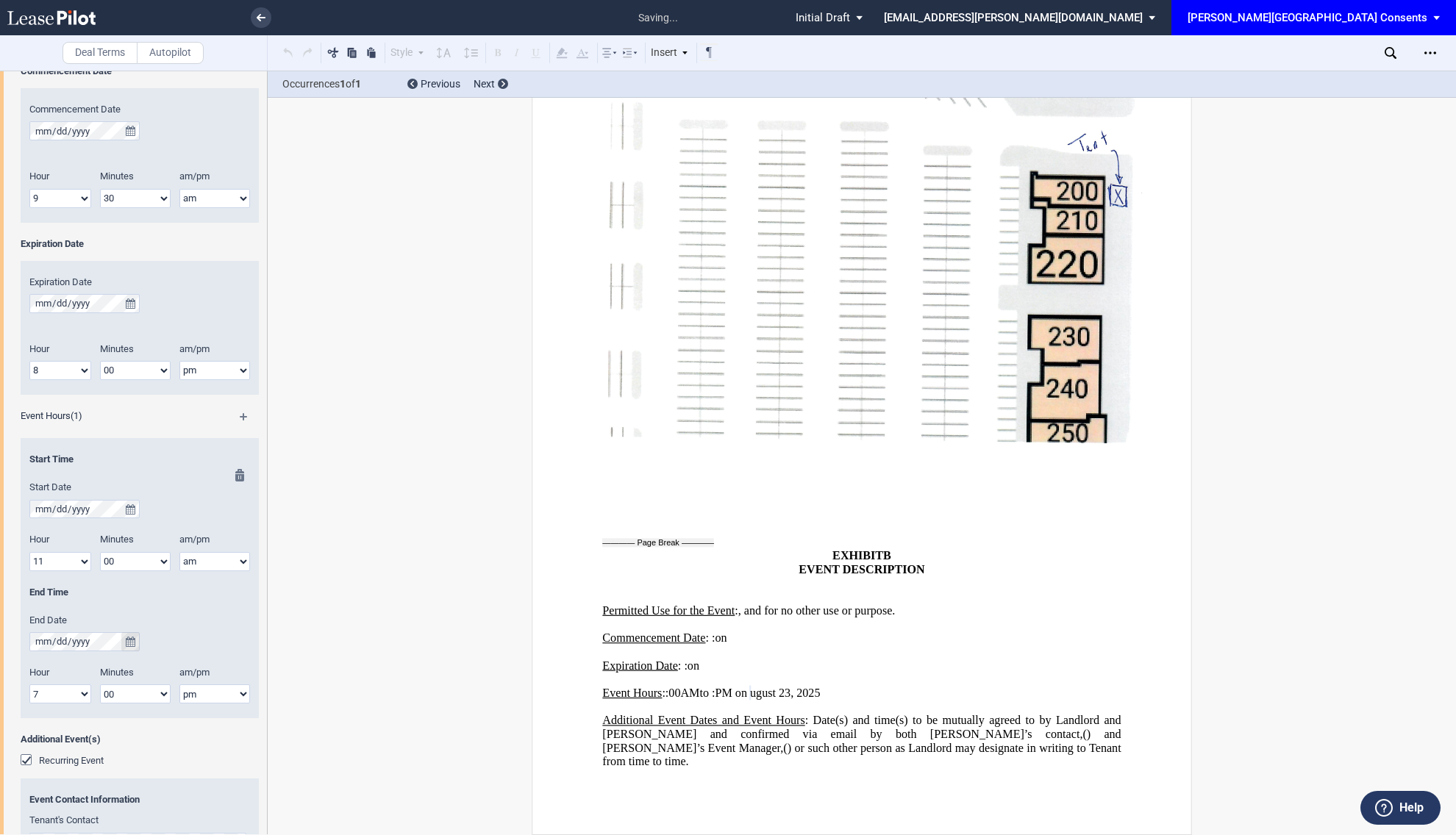
click at [126, 642] on icon "true" at bounding box center [130, 642] width 9 height 10
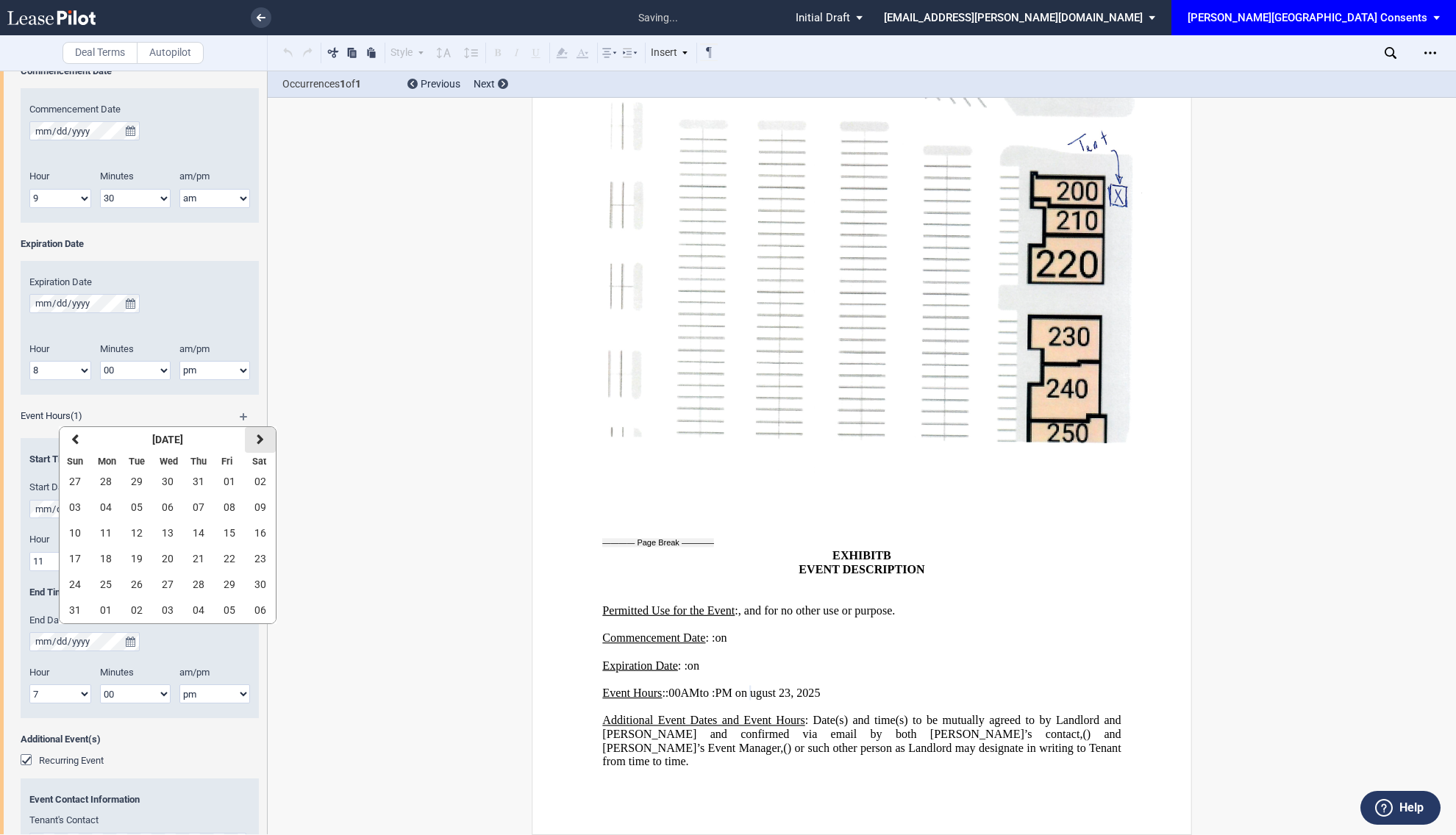
click at [259, 445] on icon "button" at bounding box center [260, 440] width 8 height 12
click at [84, 505] on button "05" at bounding box center [74, 508] width 30 height 25
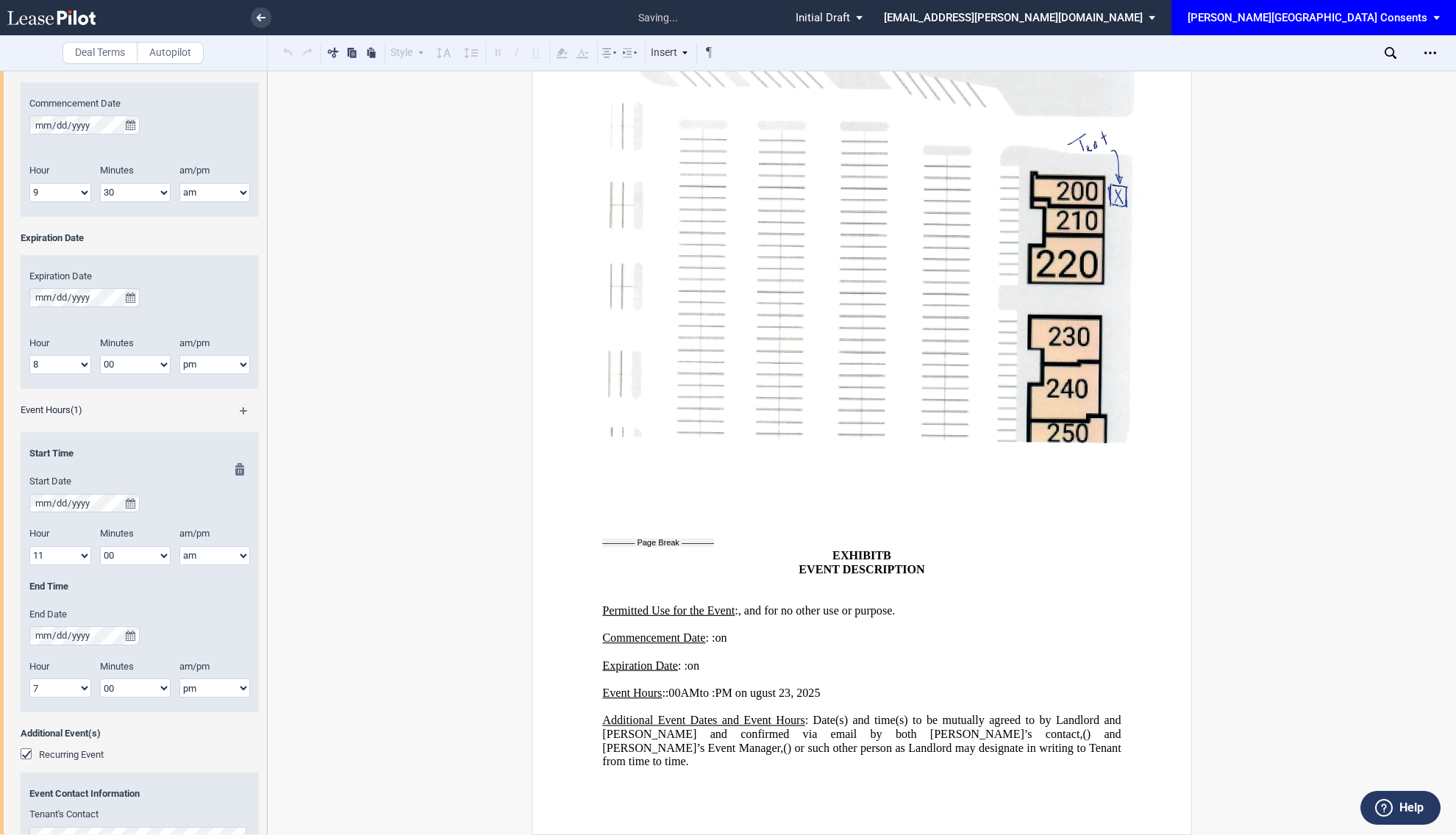
scroll to position [662, 0]
click at [242, 413] on md-icon at bounding box center [250, 416] width 21 height 18
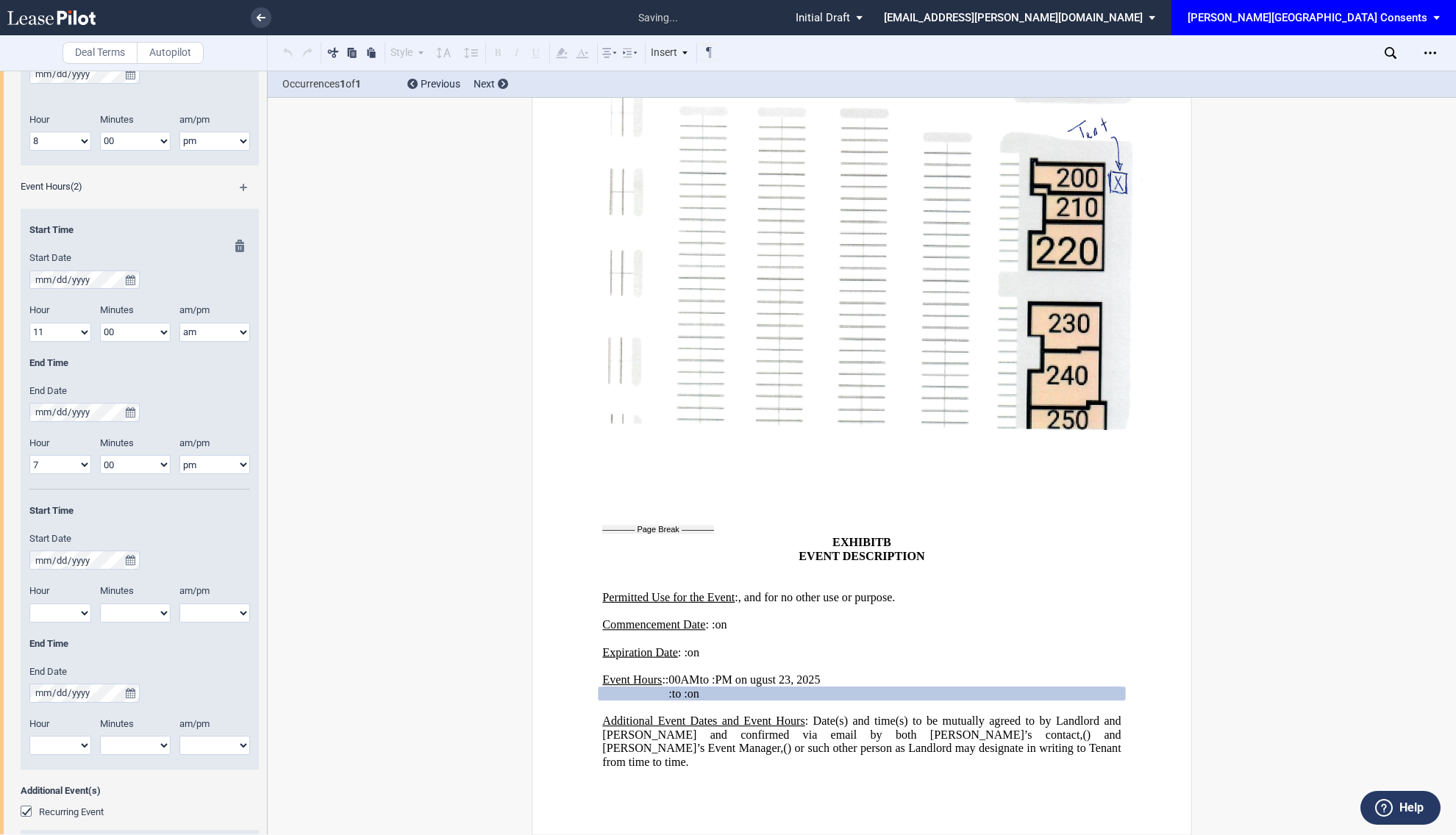
scroll to position [893, 0]
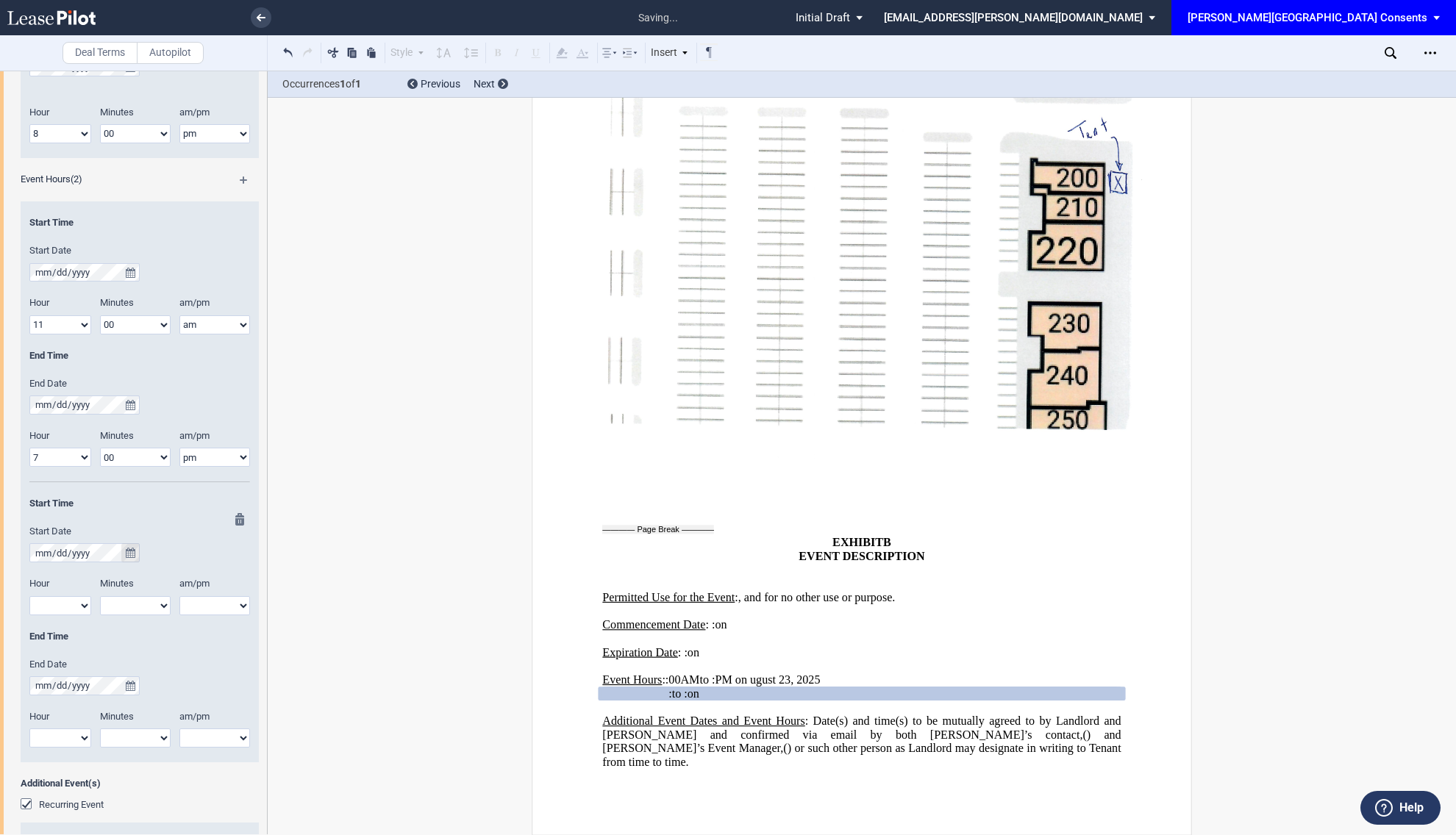
click at [130, 552] on icon "true" at bounding box center [130, 552] width 9 height 10
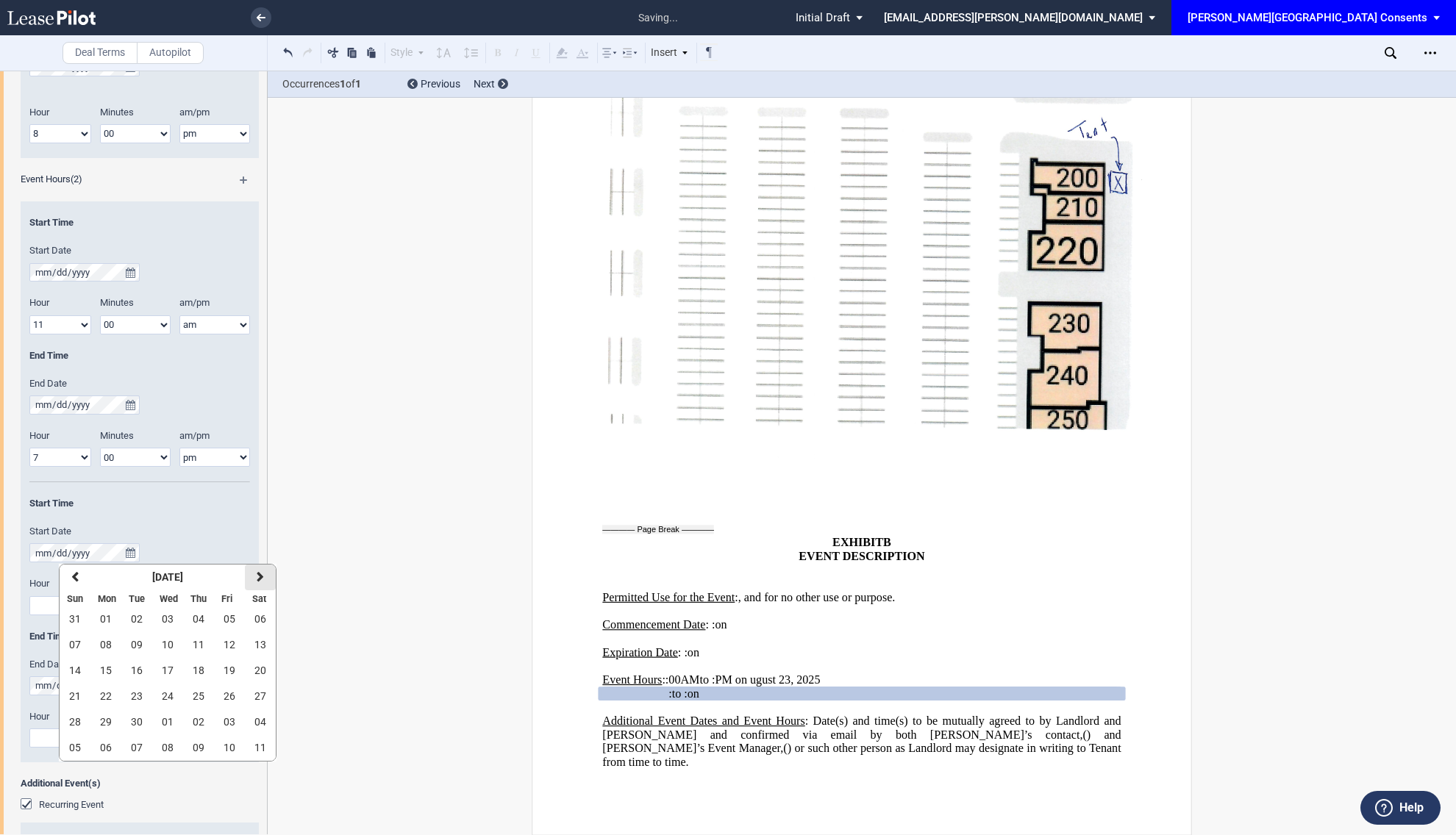
click at [255, 569] on button "next" at bounding box center [260, 577] width 30 height 25
click at [80, 648] on span "02" at bounding box center [75, 645] width 12 height 12
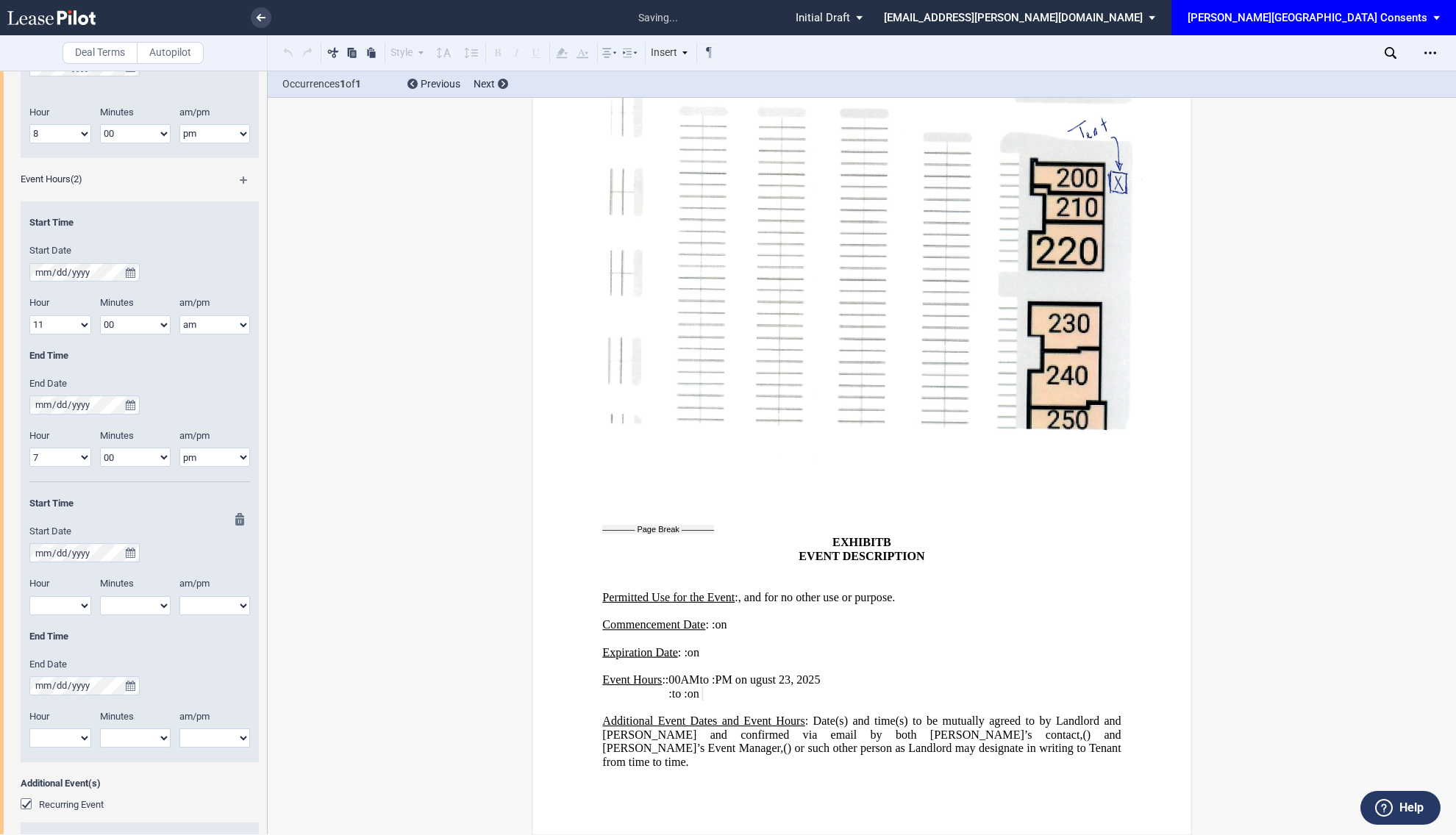
click at [80, 610] on select "1 2 3 4 5 6 7 8 9 10 11 12" at bounding box center [60, 606] width 62 height 19
select select "11"
click at [30, 597] on select "1 2 3 4 5 6 7 8 9 10 11 12" at bounding box center [60, 606] width 62 height 19
click at [132, 615] on select "00 05 10 15 20 25 30 35 40 45 50 55" at bounding box center [135, 606] width 70 height 19
select select "00"
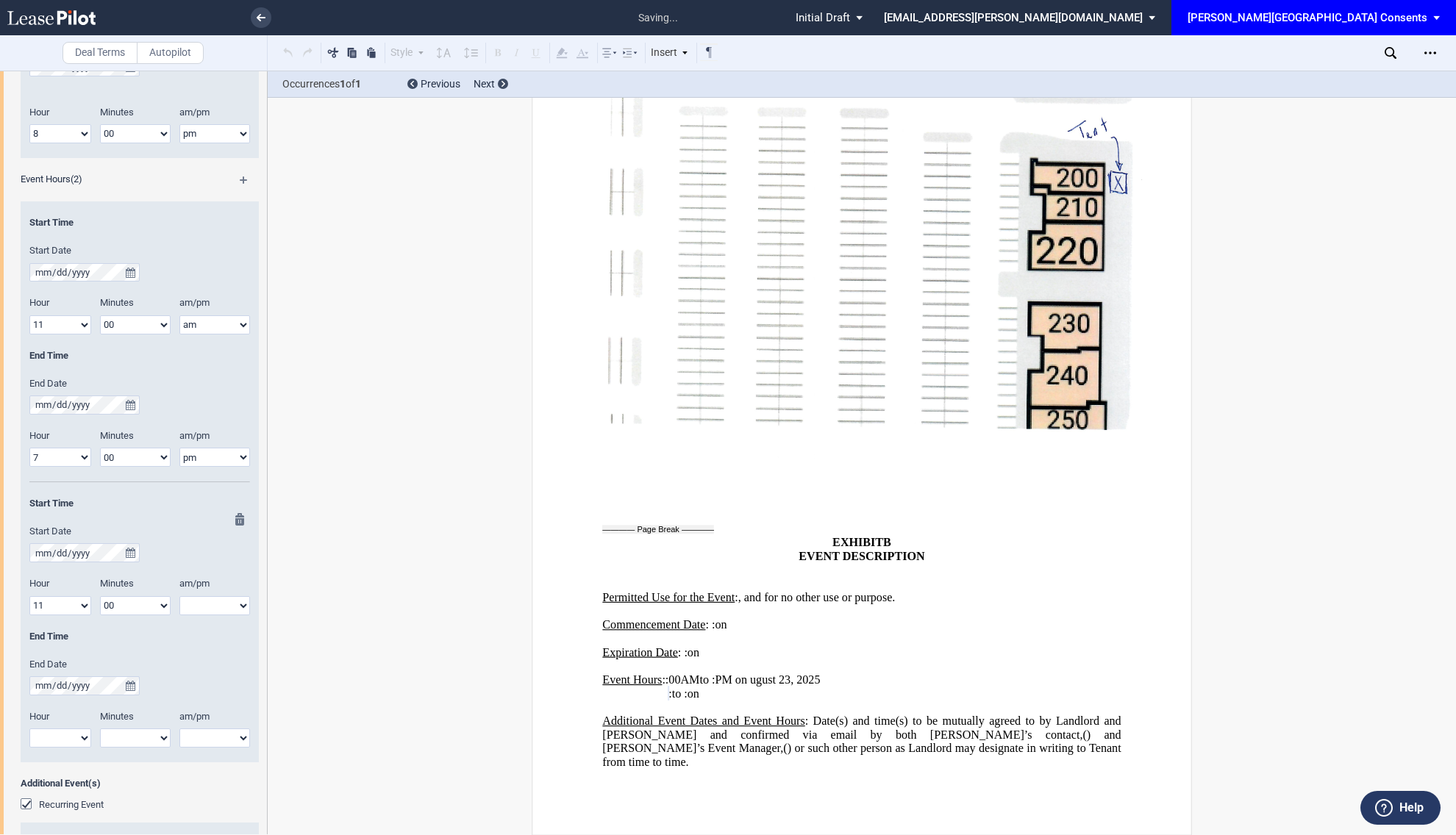
click at [100, 597] on select "00 05 10 15 20 25 30 35 40 45 50 55" at bounding box center [135, 606] width 70 height 19
click at [206, 609] on select "am pm" at bounding box center [214, 606] width 70 height 19
select select "am"
click at [179, 597] on select "am pm" at bounding box center [214, 606] width 70 height 19
click at [78, 735] on select "1 2 3 4 5 6 7 8 9 10 11 12" at bounding box center [60, 738] width 62 height 19
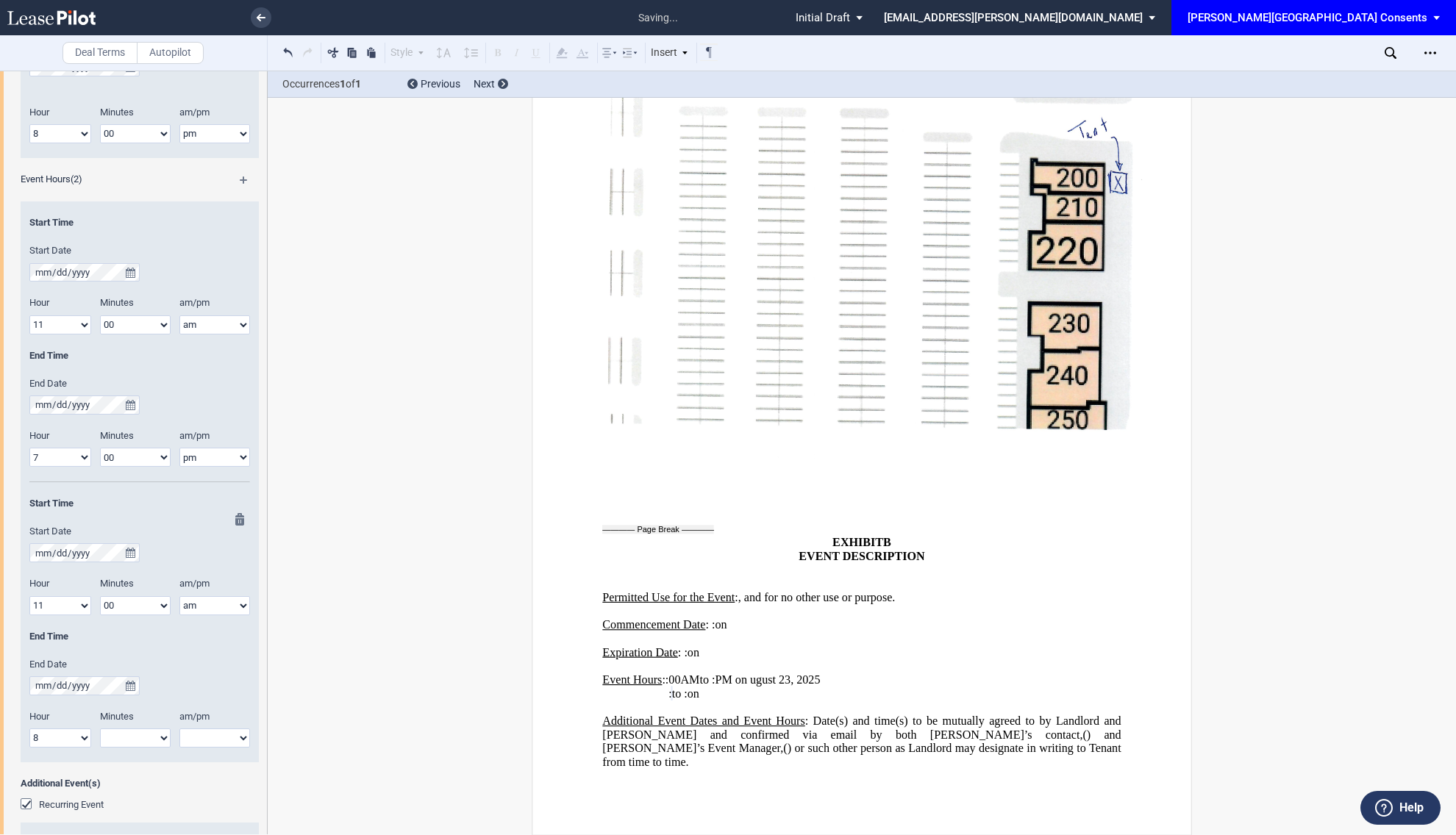
click at [30, 730] on select "1 2 3 4 5 6 7 8 9 10 11 12" at bounding box center [60, 738] width 62 height 19
click at [53, 744] on select "1 2 3 4 5 6 7 8 9 10 11 12" at bounding box center [60, 738] width 62 height 19
select select "7"
click at [30, 730] on select "1 2 3 4 5 6 7 8 9 10 11 12" at bounding box center [60, 738] width 62 height 19
click at [114, 744] on select "00 05 10 15 20 25 30 35 40 45 50 55" at bounding box center [135, 738] width 70 height 19
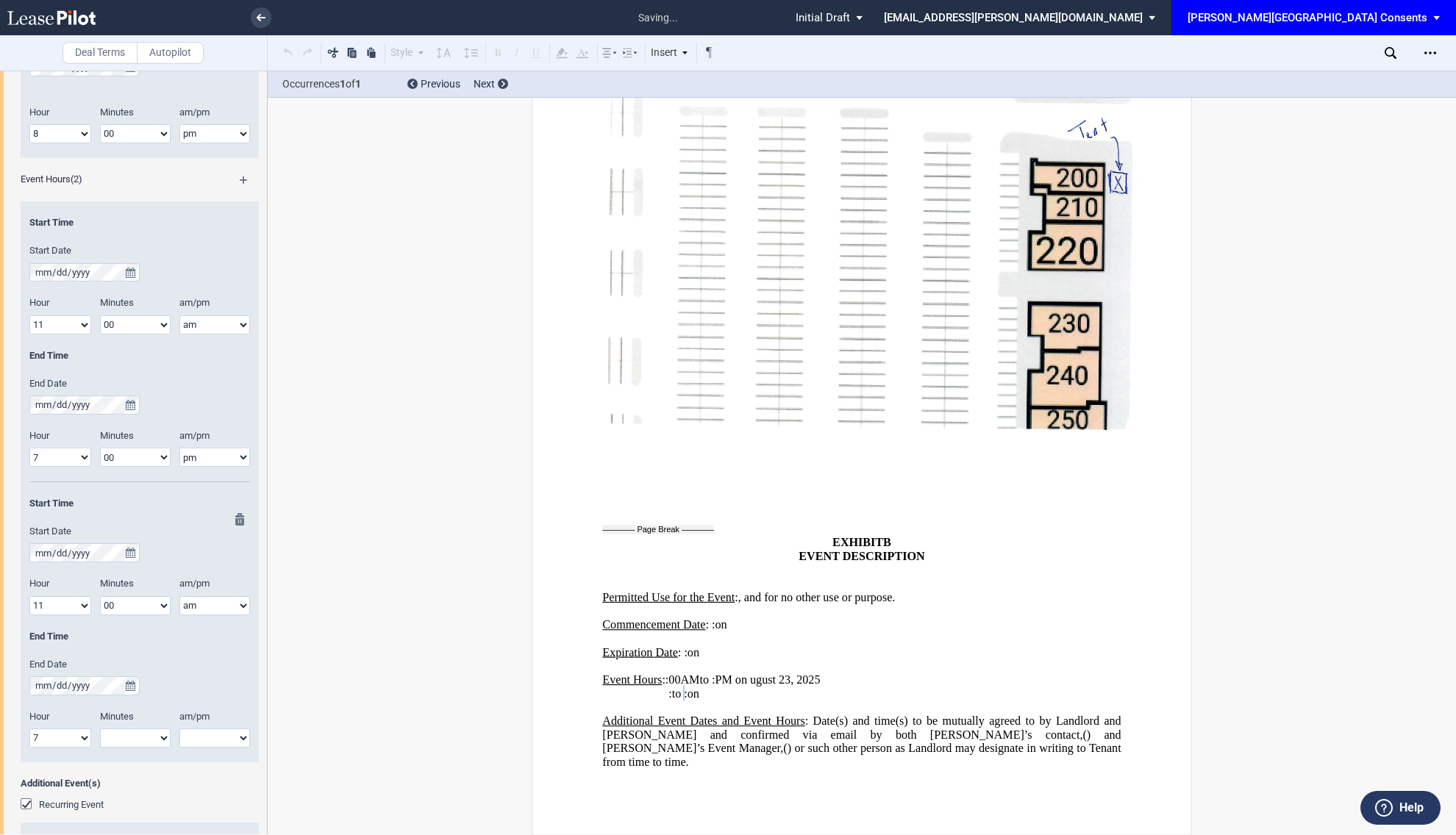
select select "00"
click at [100, 730] on select "00 05 10 15 20 25 30 35 40 45 50 55" at bounding box center [135, 738] width 70 height 19
click at [198, 739] on select "am pm" at bounding box center [214, 738] width 70 height 19
select select "pm"
click at [179, 730] on select "am pm" at bounding box center [214, 738] width 70 height 19
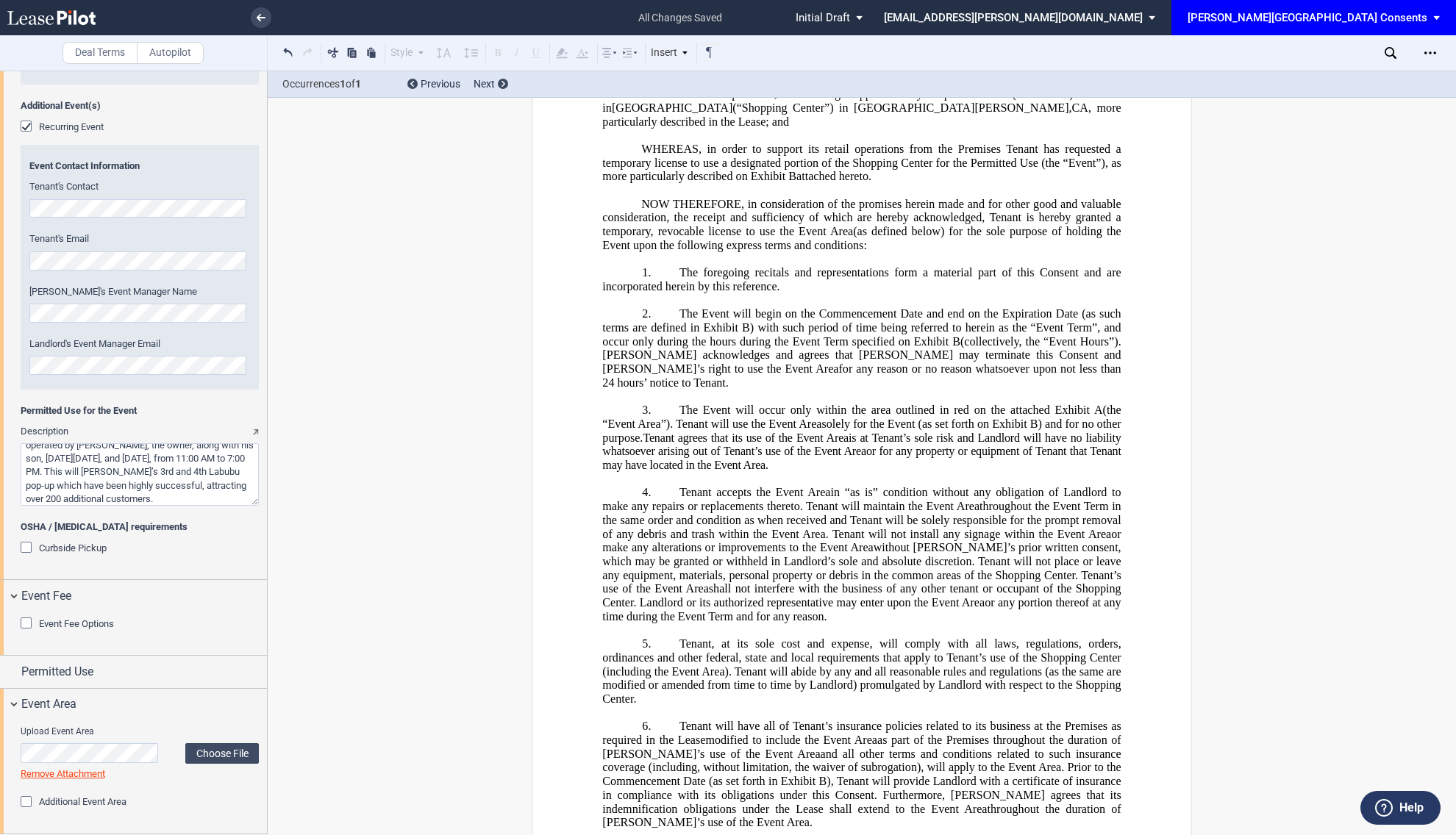
scroll to position [0, 0]
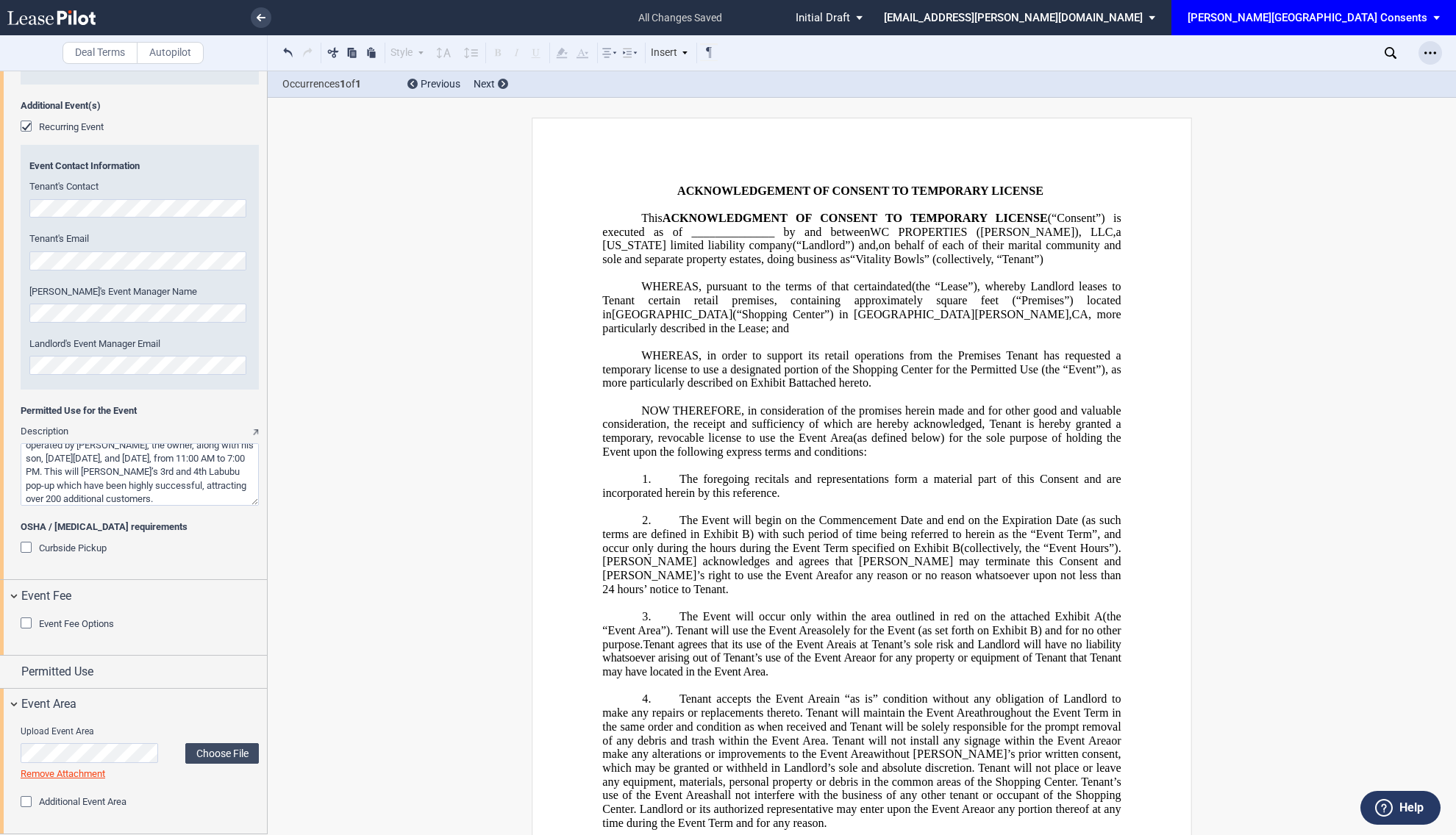
click at [1428, 51] on icon "Open Lease options menu" at bounding box center [1430, 53] width 12 height 12
click at [1356, 73] on div "Download" at bounding box center [1344, 79] width 179 height 13
